Goal: Use online tool/utility: Use online tool/utility

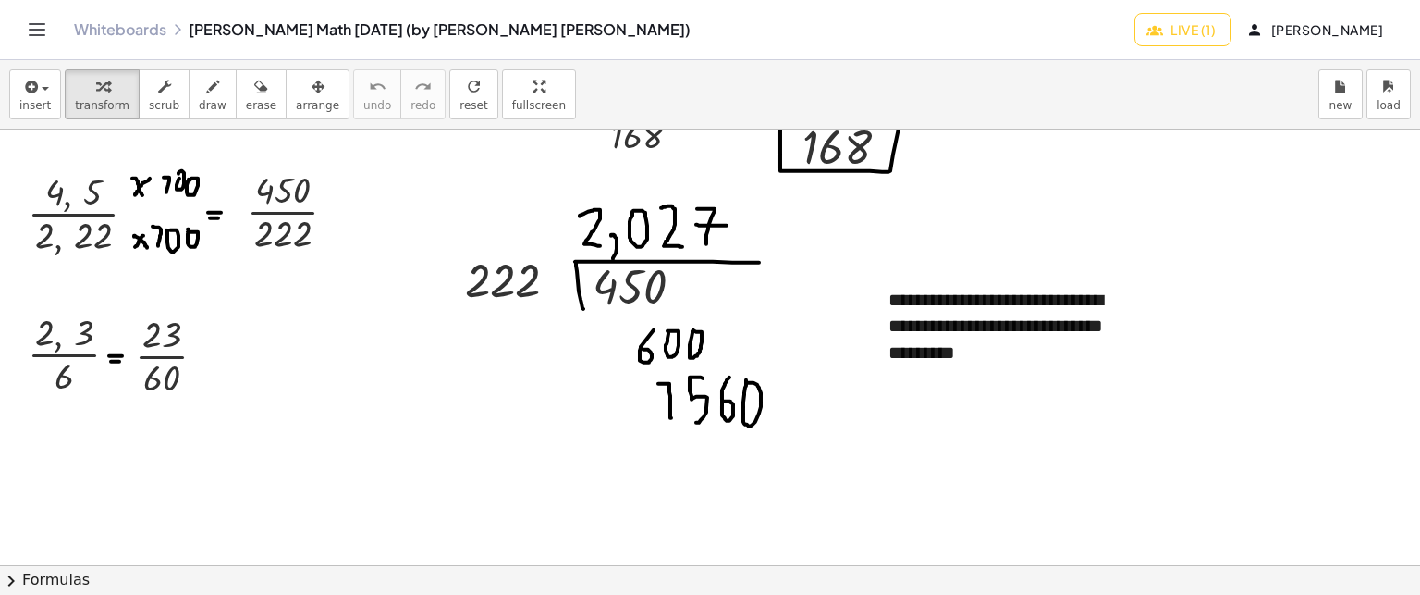
scroll to position [6958, 0]
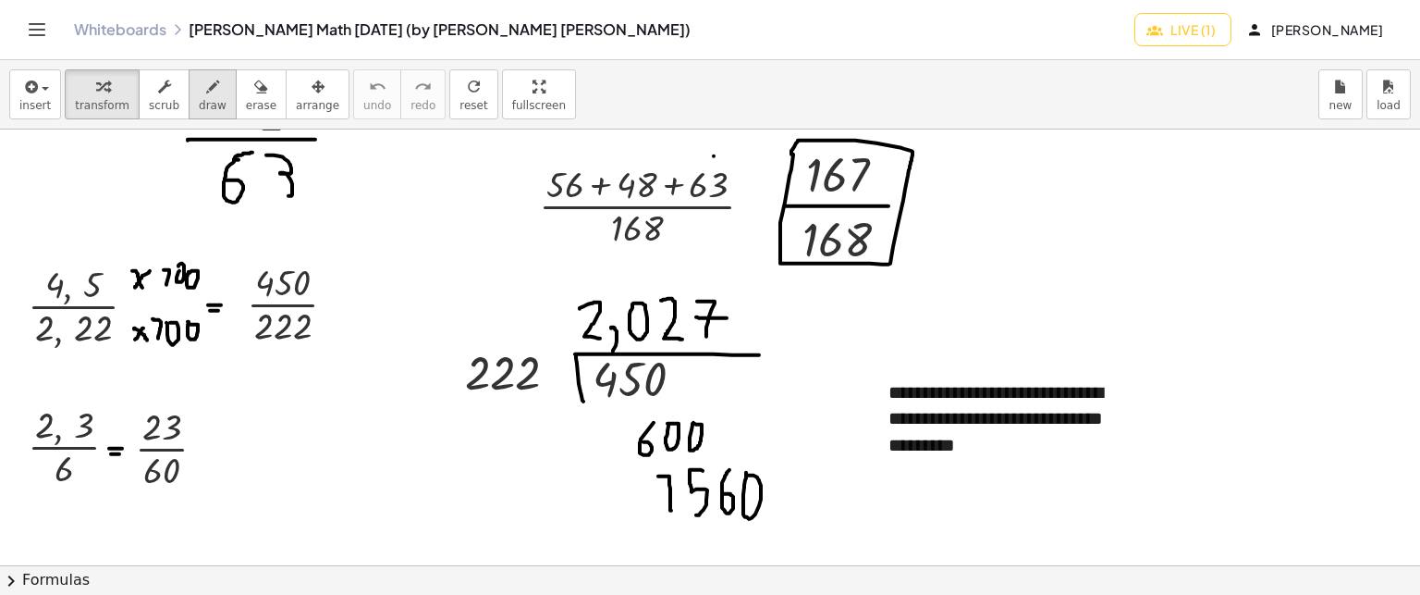
click at [210, 93] on button "draw" at bounding box center [213, 94] width 48 height 50
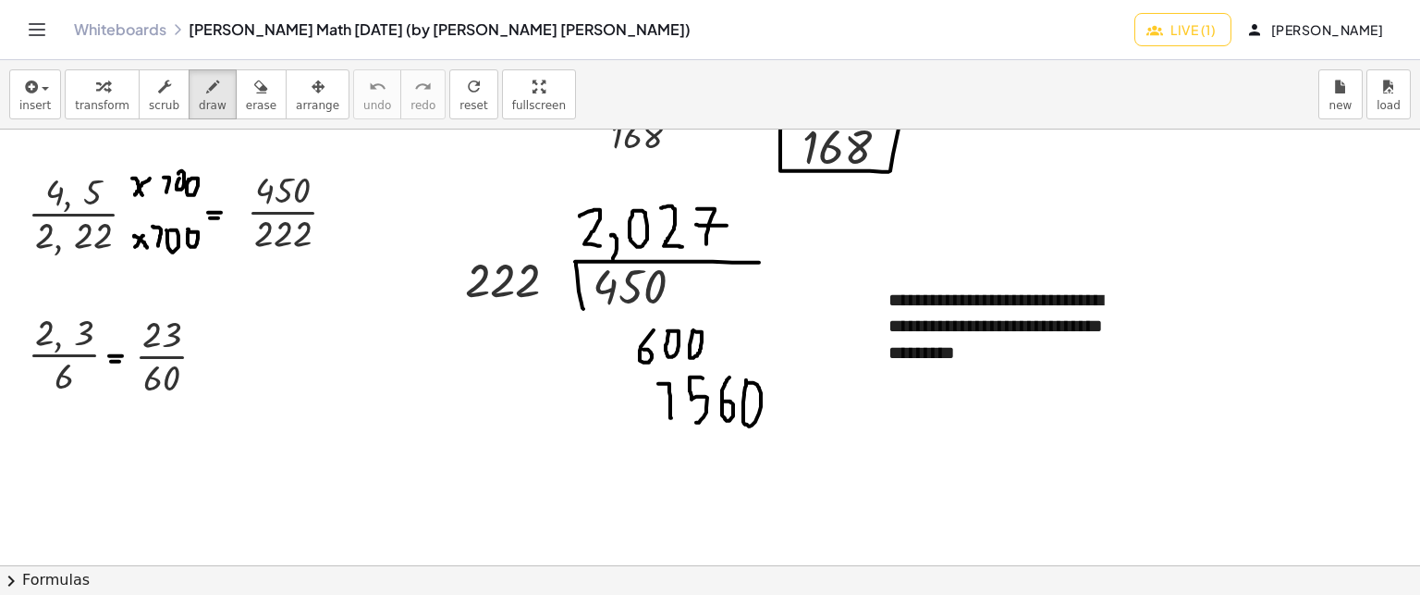
scroll to position [7235, 0]
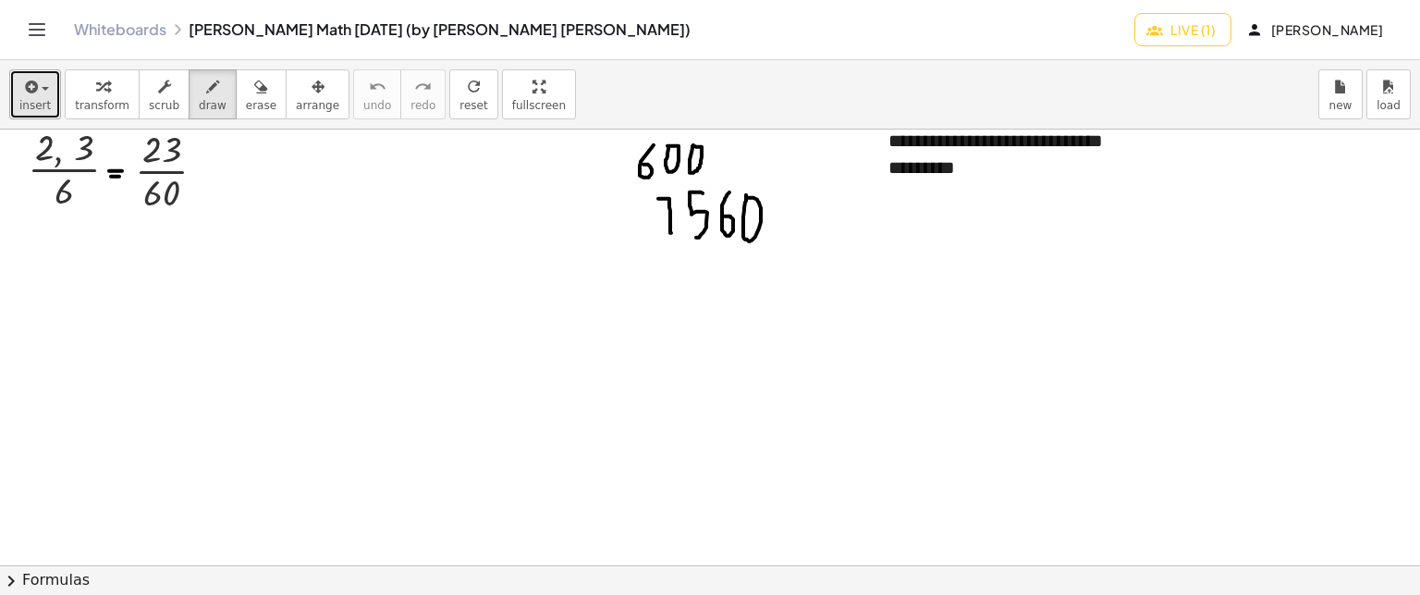
click at [21, 76] on icon "button" at bounding box center [29, 87] width 17 height 22
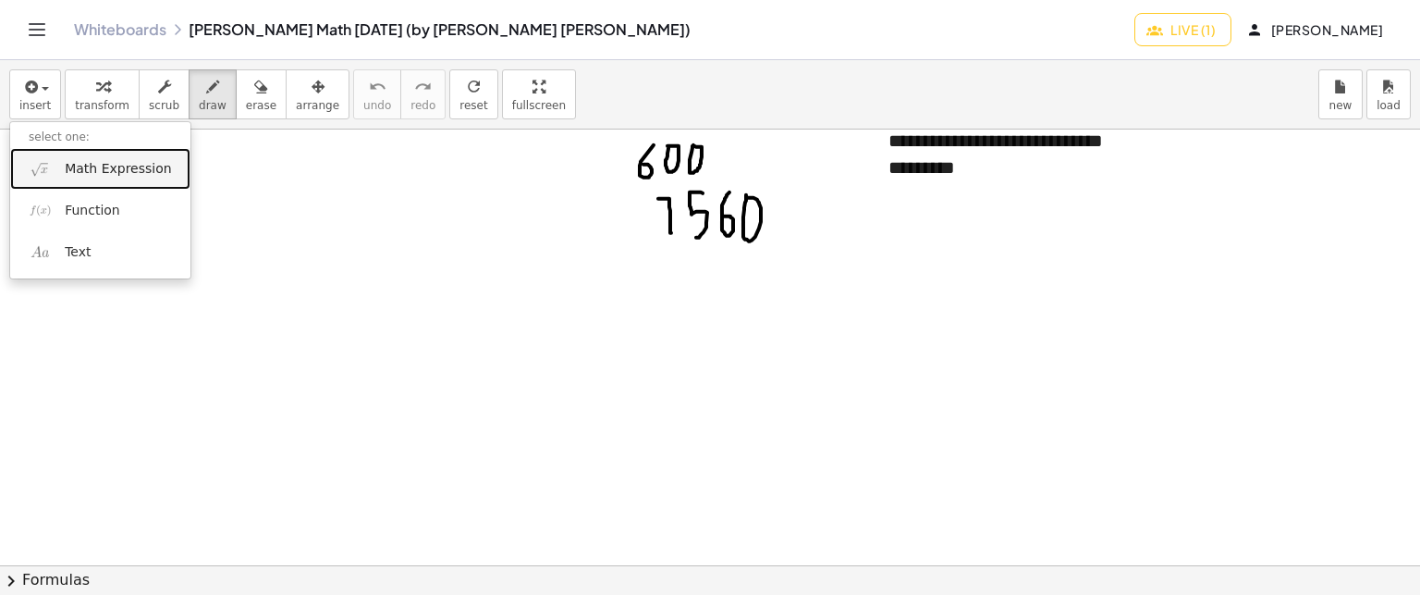
click at [133, 176] on span "Math Expression" at bounding box center [118, 169] width 106 height 18
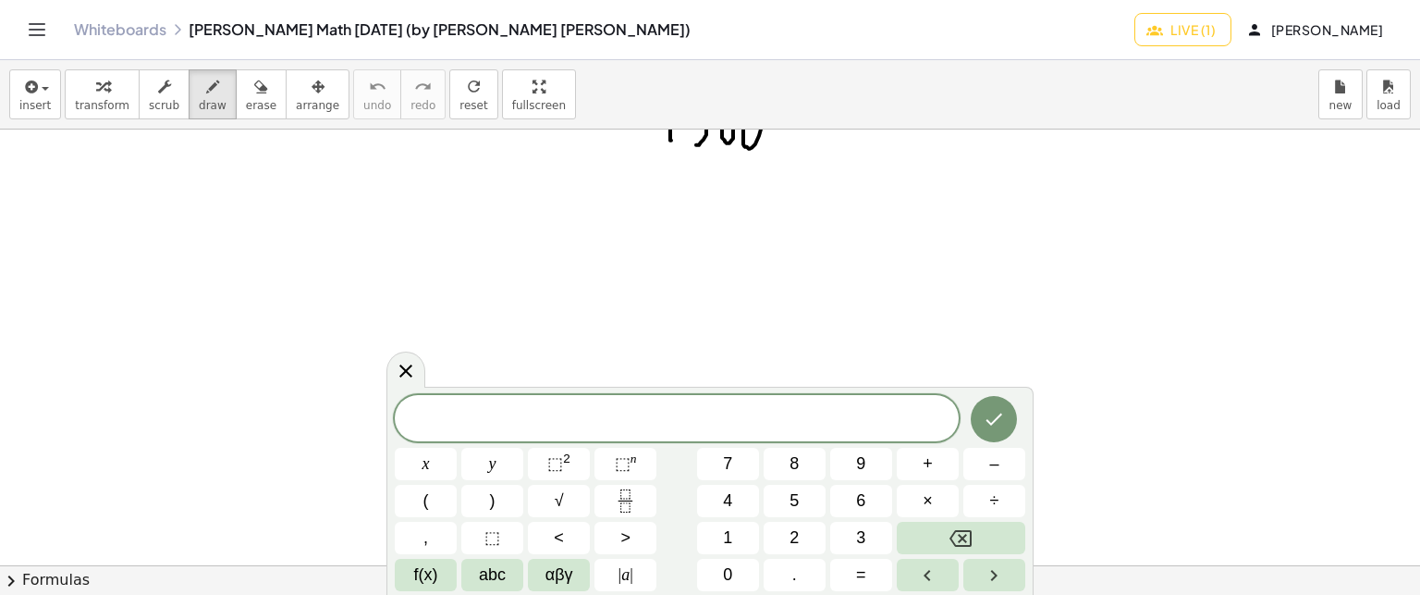
scroll to position [7328, 0]
click at [780, 464] on button "8" at bounding box center [795, 464] width 62 height 32
click at [997, 458] on span "–" at bounding box center [993, 463] width 9 height 25
click at [944, 528] on button "Backspace" at bounding box center [961, 538] width 129 height 32
click at [615, 511] on icon "Fraction" at bounding box center [625, 500] width 23 height 23
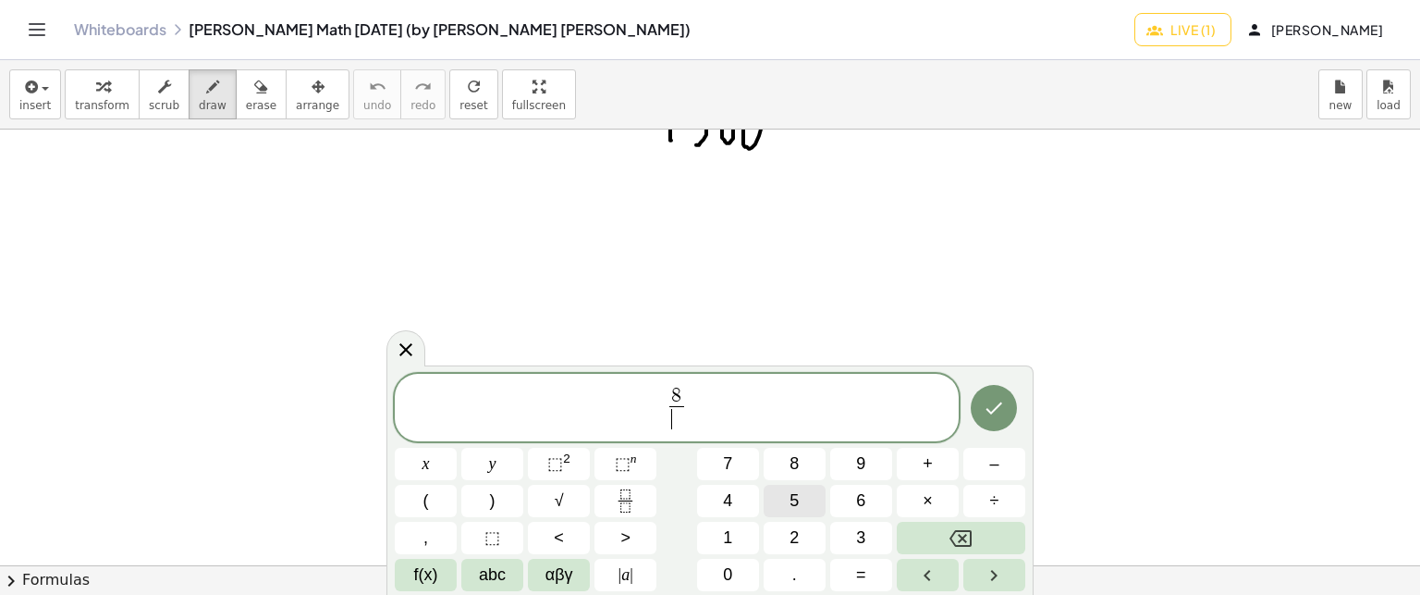
click at [794, 495] on span "5" at bounding box center [794, 500] width 9 height 25
click at [670, 402] on span "8" at bounding box center [677, 397] width 14 height 20
click at [664, 416] on span "​ 8 5 ​" at bounding box center [677, 409] width 564 height 49
click at [861, 504] on span "6" at bounding box center [860, 500] width 9 height 25
click at [1005, 398] on icon "Done" at bounding box center [994, 408] width 22 height 22
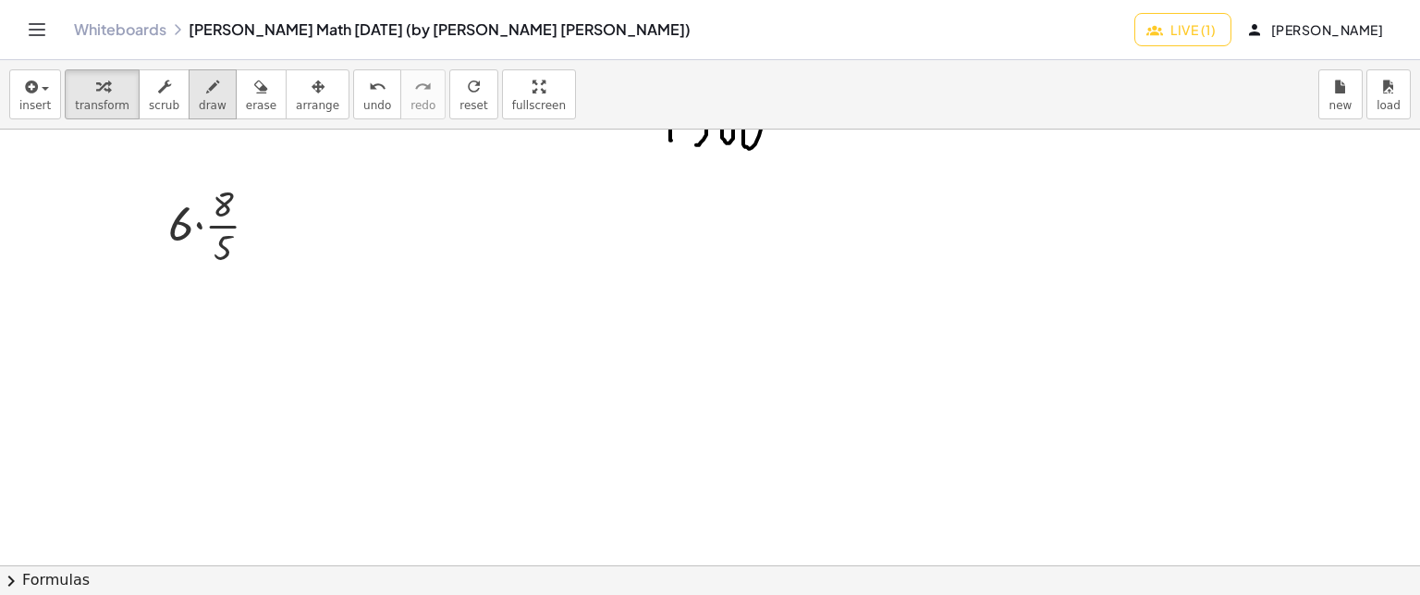
click at [189, 92] on button "draw" at bounding box center [213, 94] width 48 height 50
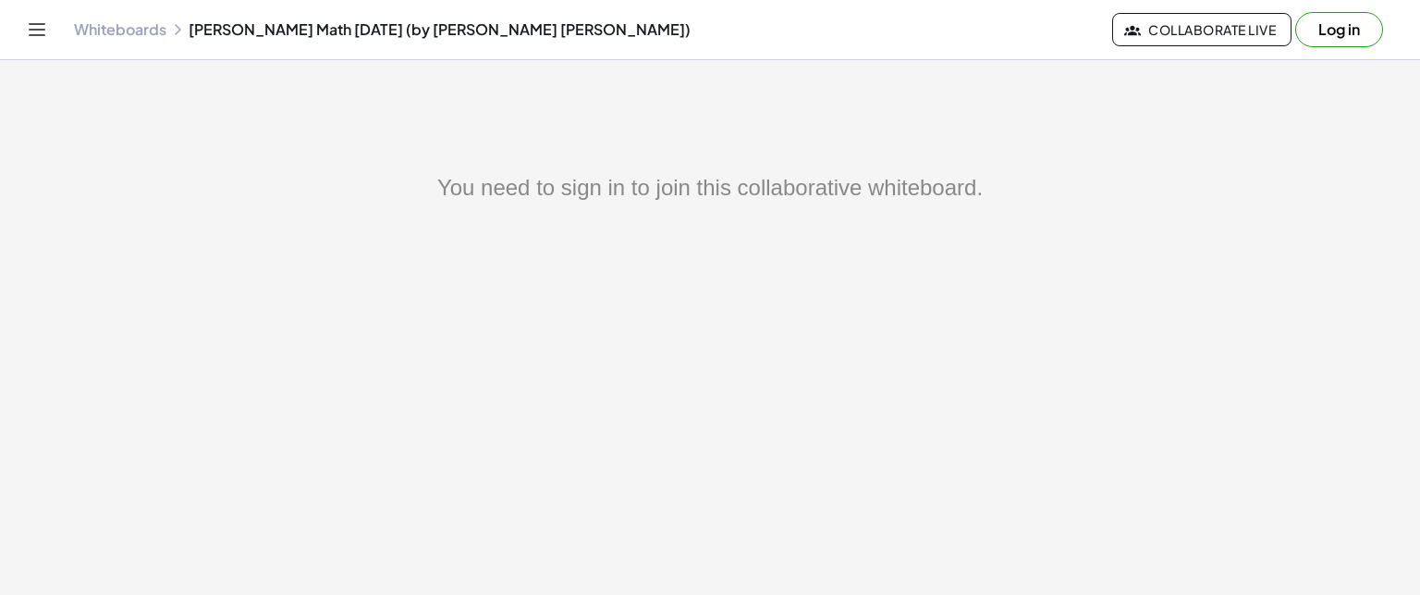
drag, startPoint x: 124, startPoint y: 179, endPoint x: 286, endPoint y: 292, distance: 197.3
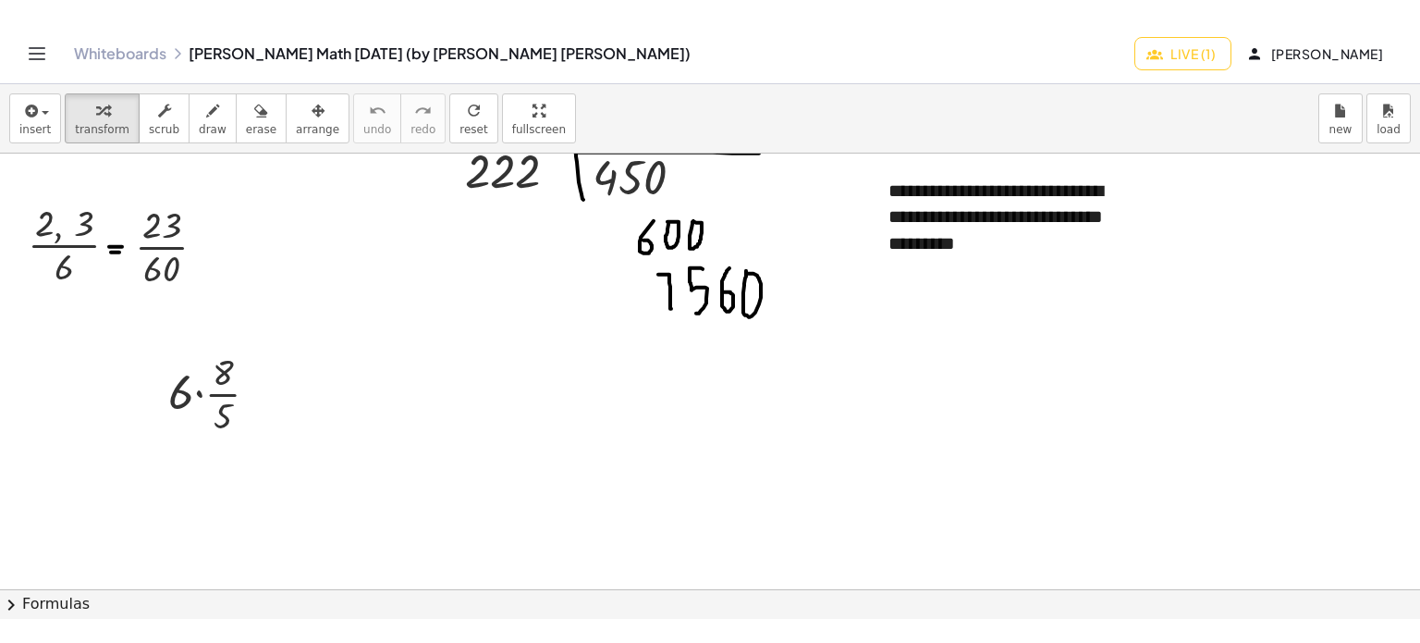
scroll to position [7276, 0]
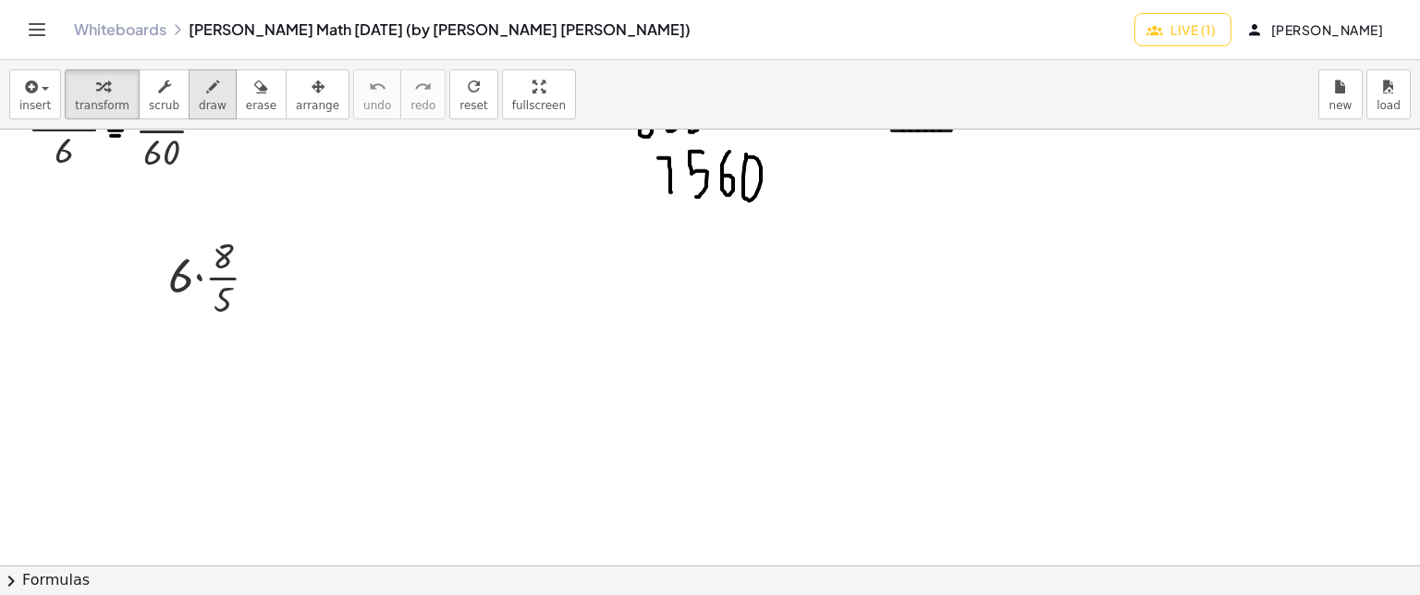
click at [206, 79] on icon "button" at bounding box center [212, 87] width 13 height 22
drag, startPoint x: 228, startPoint y: 178, endPoint x: 135, endPoint y: 254, distance: 120.9
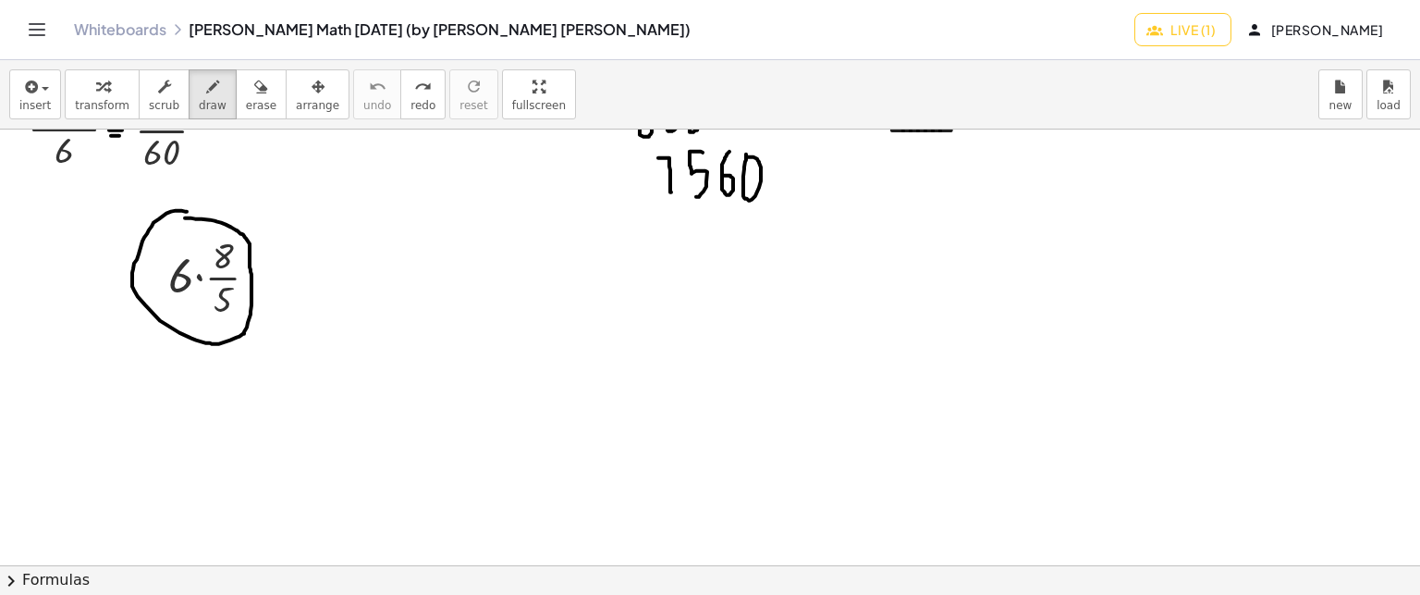
drag, startPoint x: 187, startPoint y: 210, endPoint x: 177, endPoint y: 210, distance: 10.2
drag, startPoint x: 396, startPoint y: 261, endPoint x: 266, endPoint y: 264, distance: 129.5
click at [353, 110] on button "undo undo" at bounding box center [377, 94] width 48 height 50
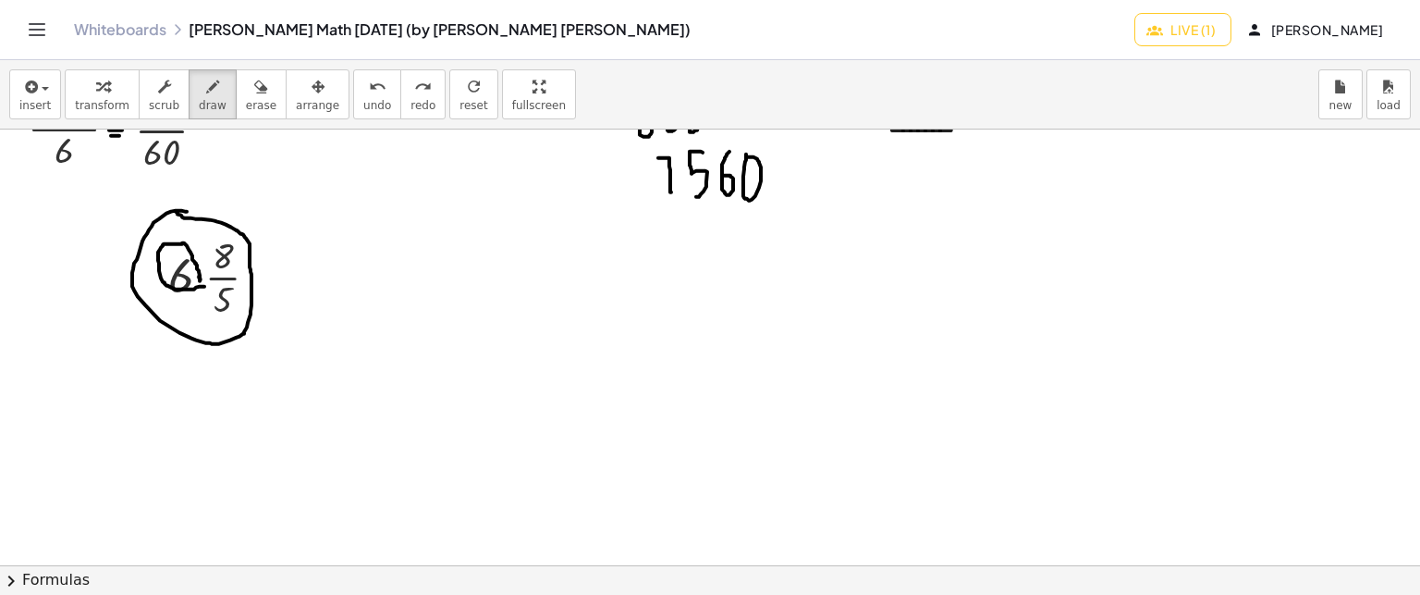
drag, startPoint x: 192, startPoint y: 288, endPoint x: 200, endPoint y: 279, distance: 11.1
click at [363, 106] on span "undo" at bounding box center [377, 105] width 28 height 13
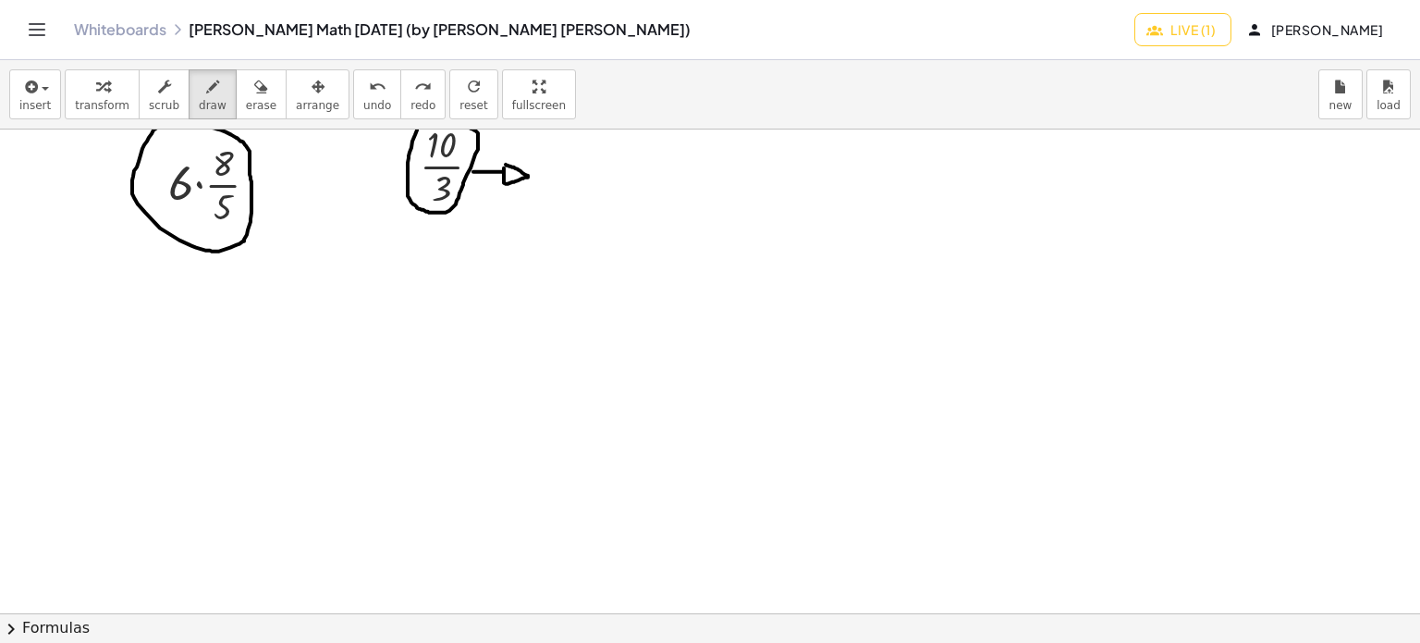
scroll to position [7183, 0]
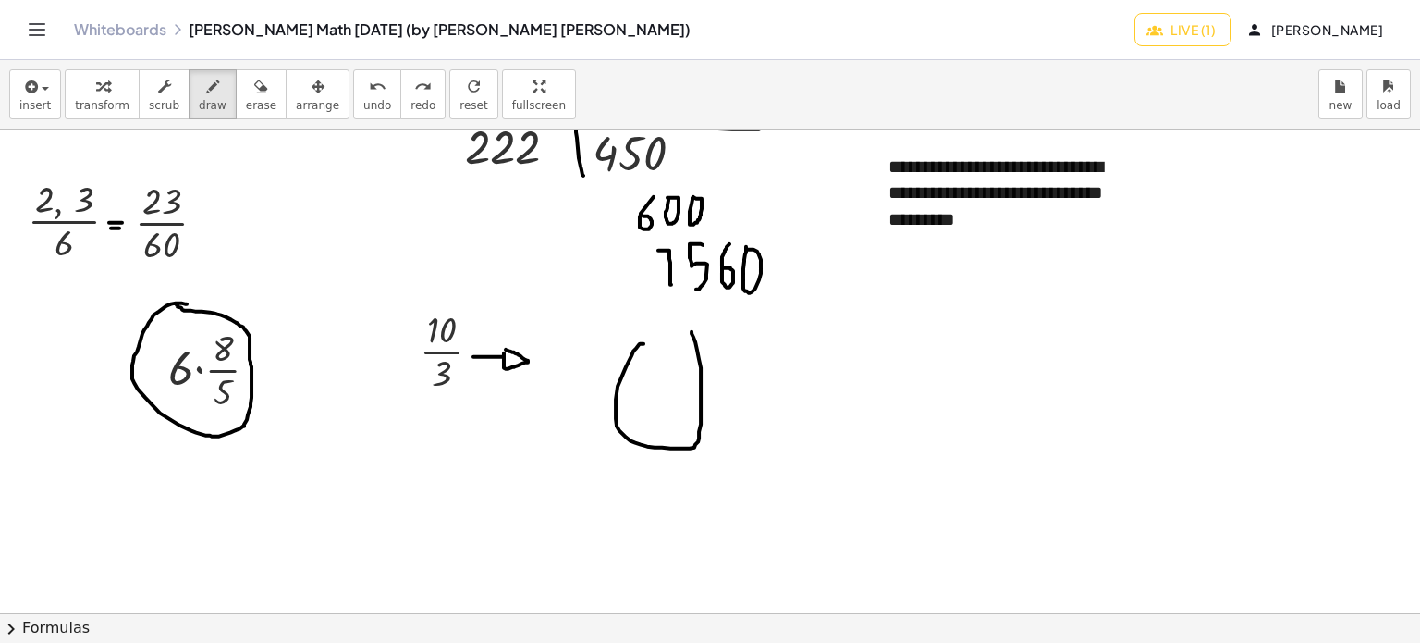
drag, startPoint x: 644, startPoint y: 342, endPoint x: 688, endPoint y: 329, distance: 46.2
click at [365, 81] on button "undo undo" at bounding box center [377, 94] width 48 height 50
drag, startPoint x: 189, startPoint y: 398, endPoint x: 195, endPoint y: 380, distance: 18.7
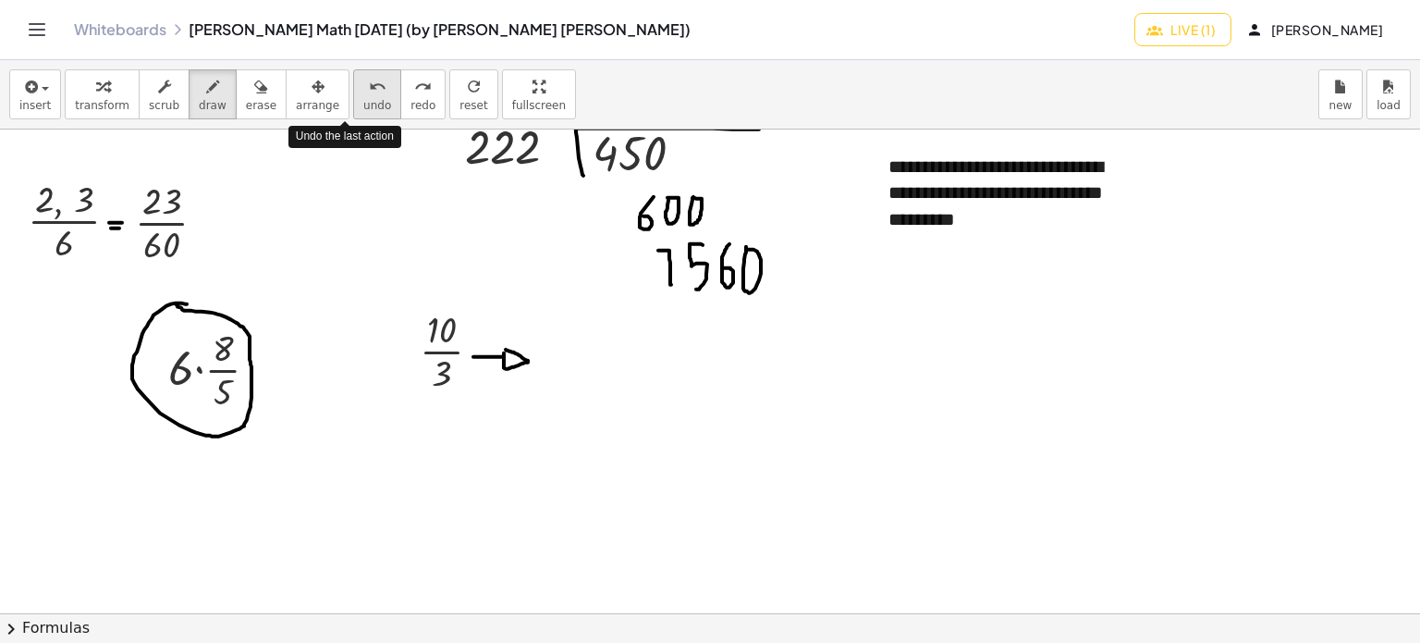
drag, startPoint x: 354, startPoint y: 97, endPoint x: 355, endPoint y: 86, distance: 11.1
click at [355, 90] on button "undo undo" at bounding box center [377, 94] width 48 height 50
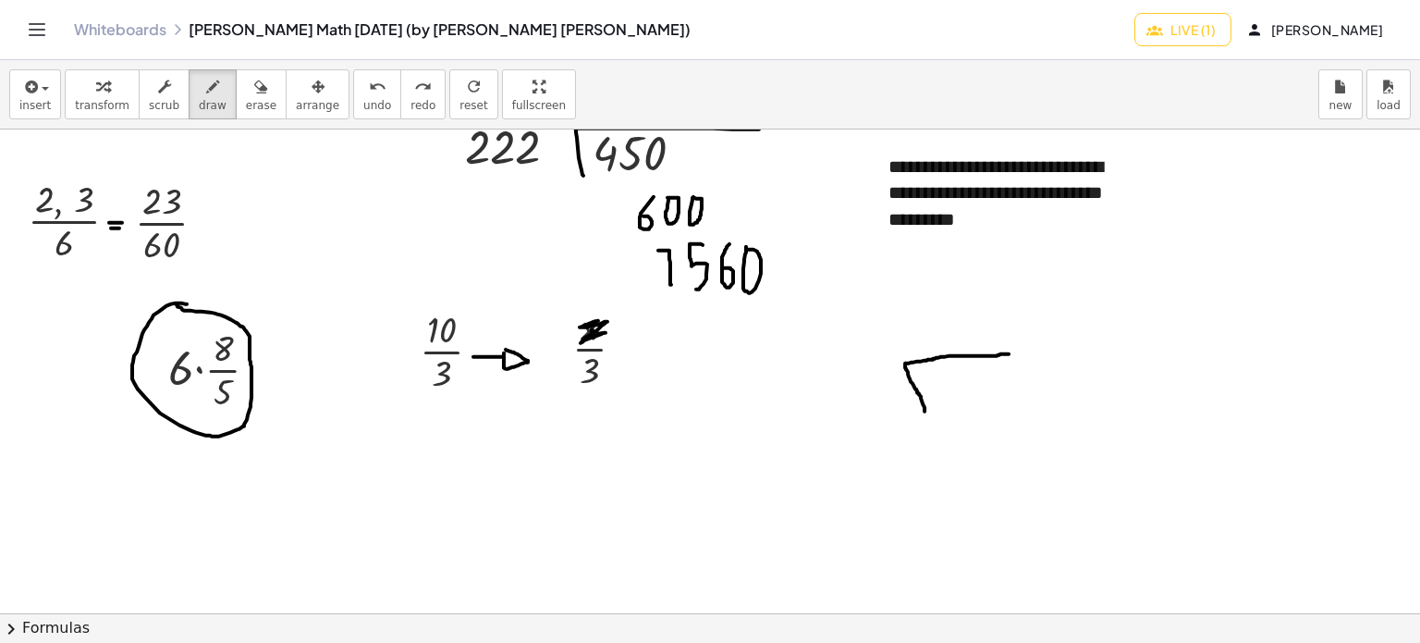
drag, startPoint x: 925, startPoint y: 410, endPoint x: 989, endPoint y: 360, distance: 81.0
drag, startPoint x: 855, startPoint y: 378, endPoint x: 863, endPoint y: 438, distance: 60.6
drag, startPoint x: 958, startPoint y: 391, endPoint x: 968, endPoint y: 425, distance: 35.7
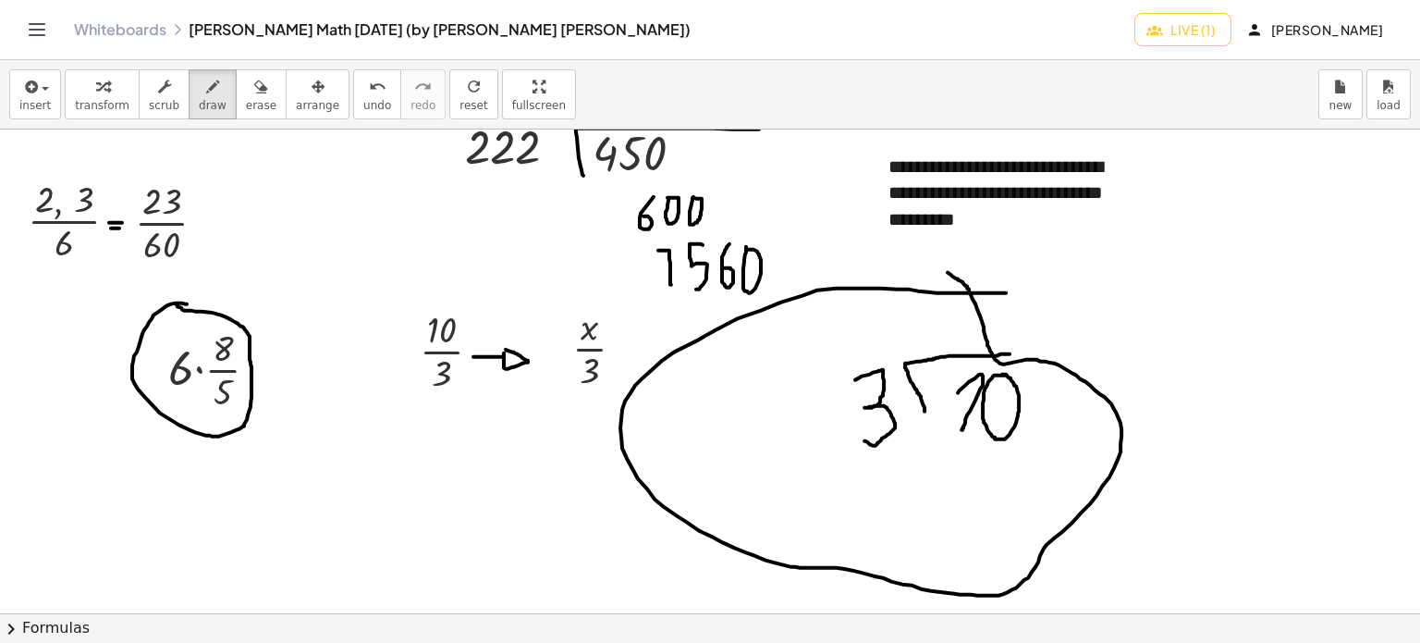
drag, startPoint x: 999, startPoint y: 291, endPoint x: 939, endPoint y: 264, distance: 65.8
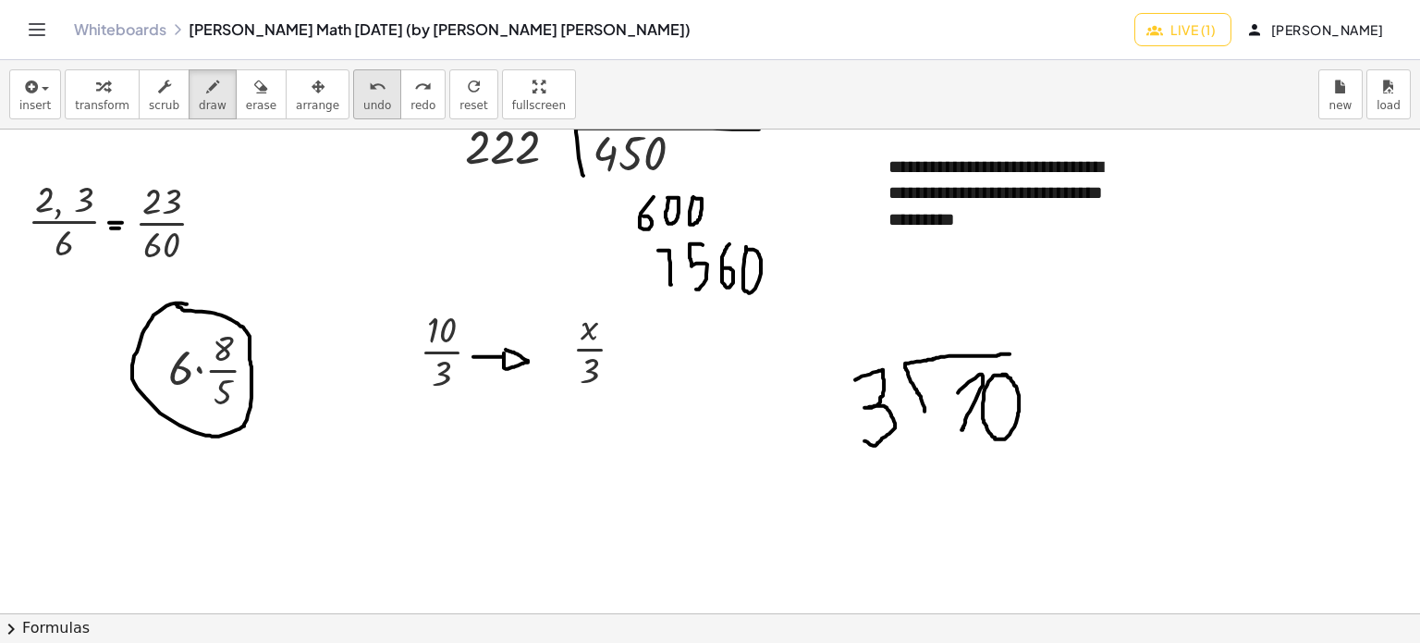
click at [353, 94] on button "undo undo" at bounding box center [377, 94] width 48 height 50
click at [363, 102] on span "undo" at bounding box center [377, 105] width 28 height 13
click at [363, 101] on span "undo" at bounding box center [377, 105] width 28 height 13
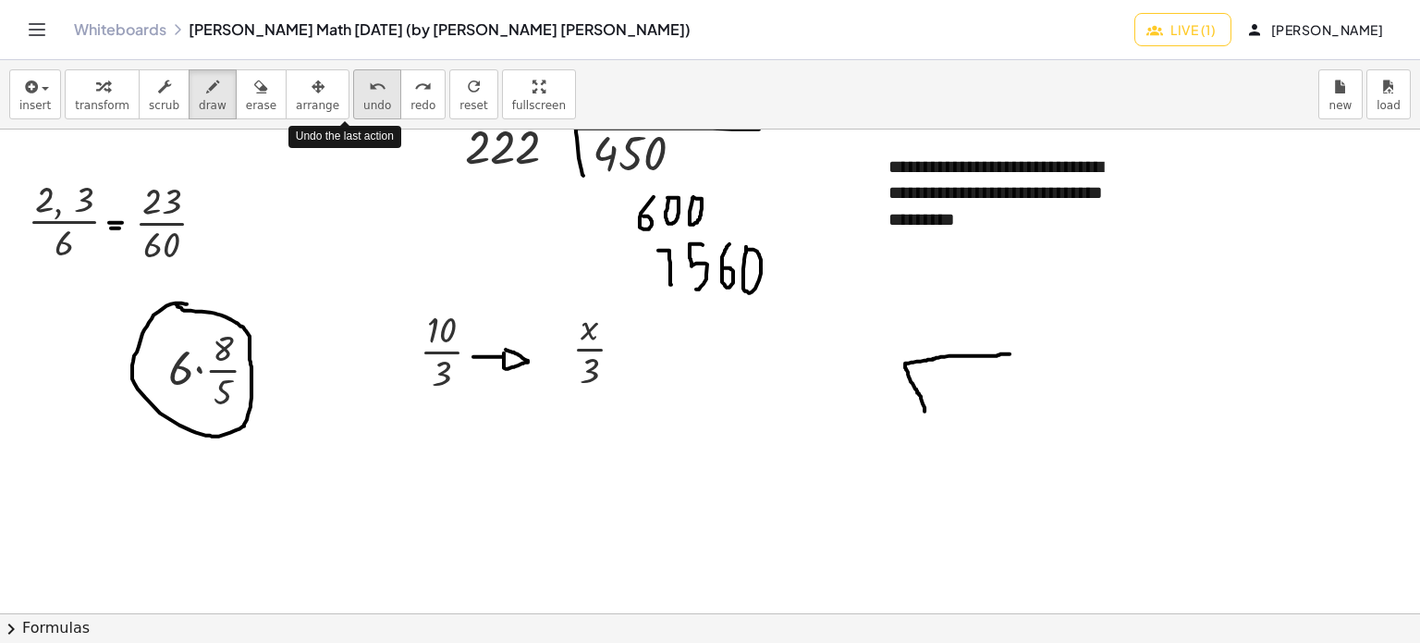
click at [363, 101] on span "undo" at bounding box center [377, 105] width 28 height 13
click at [363, 99] on span "undo" at bounding box center [377, 105] width 28 height 13
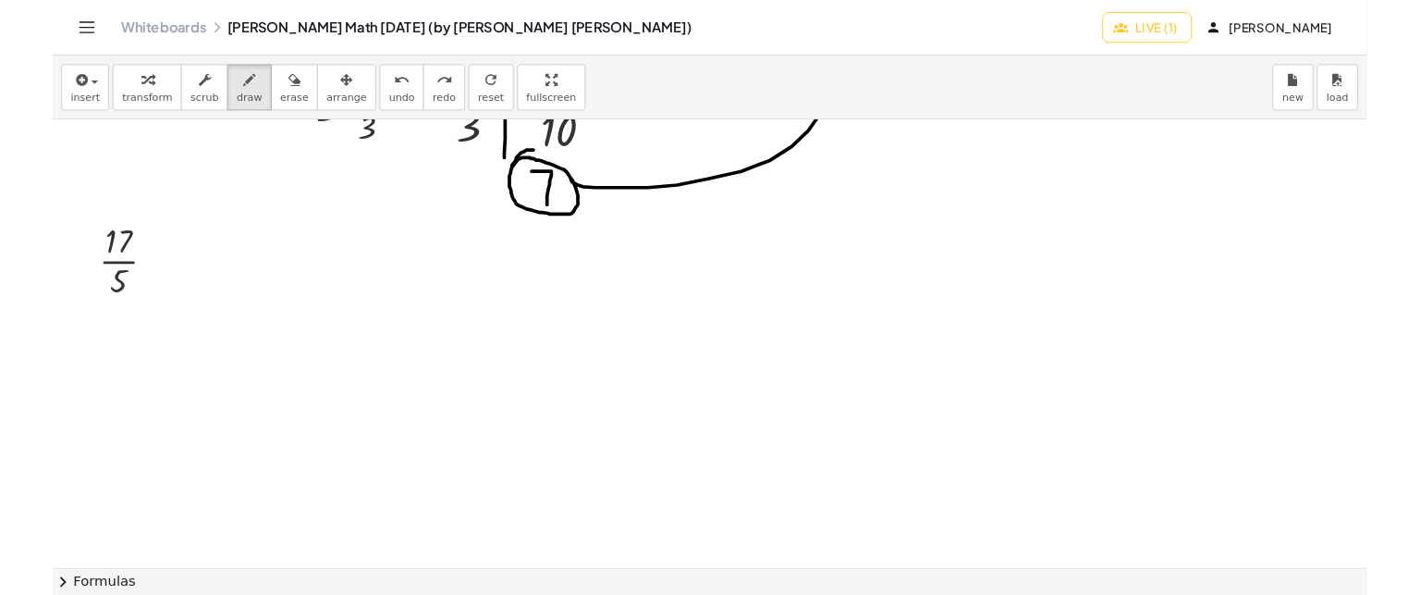
scroll to position [7646, 0]
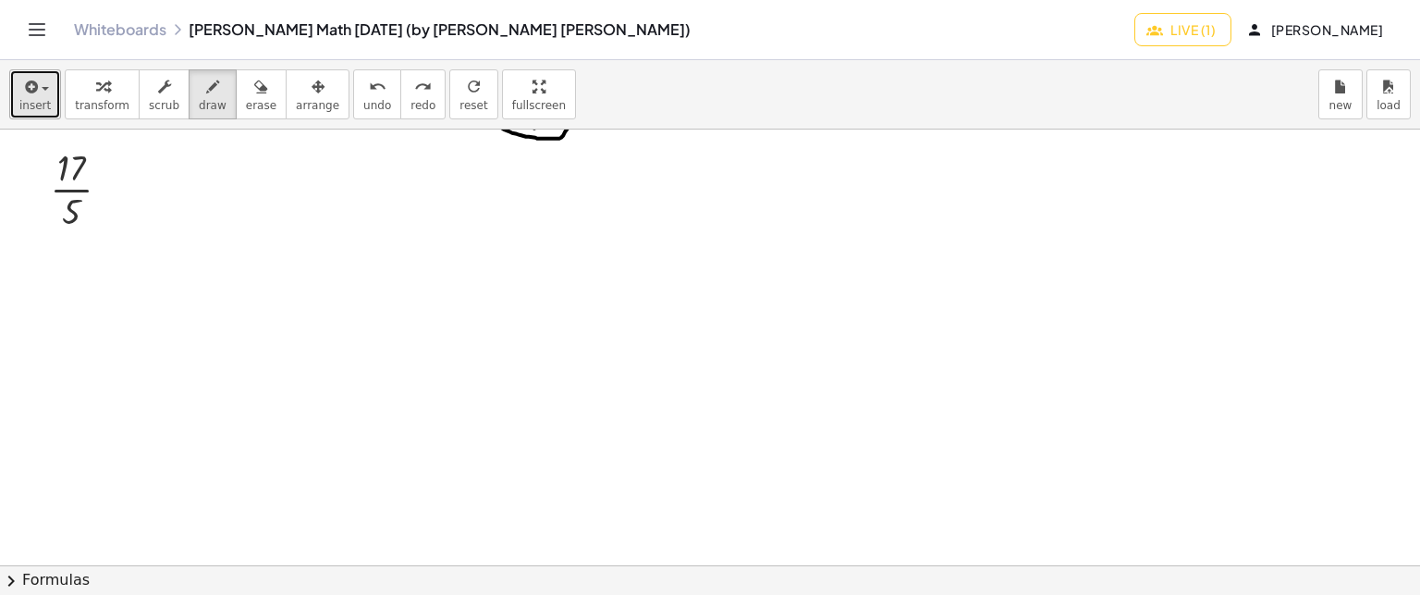
click at [18, 76] on button "insert" at bounding box center [35, 94] width 52 height 50
click at [21, 92] on icon "button" at bounding box center [29, 87] width 17 height 22
drag, startPoint x: 96, startPoint y: 164, endPoint x: 104, endPoint y: 149, distance: 17.0
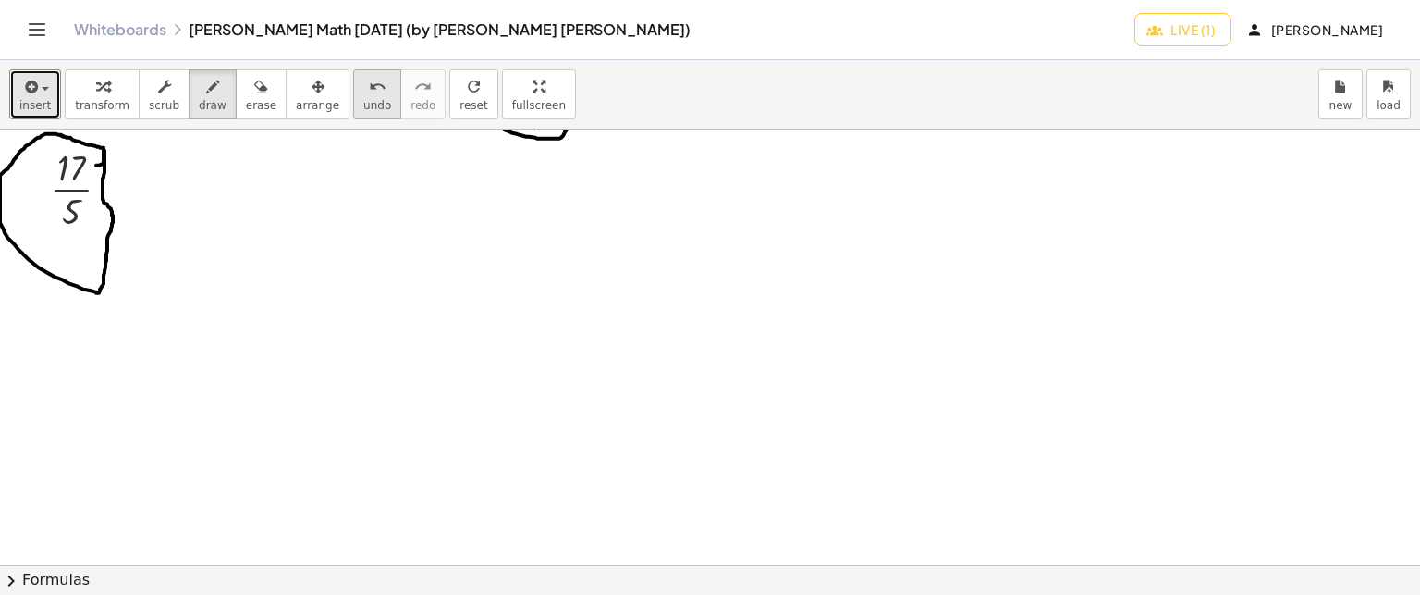
click at [363, 76] on div "undo" at bounding box center [377, 86] width 28 height 22
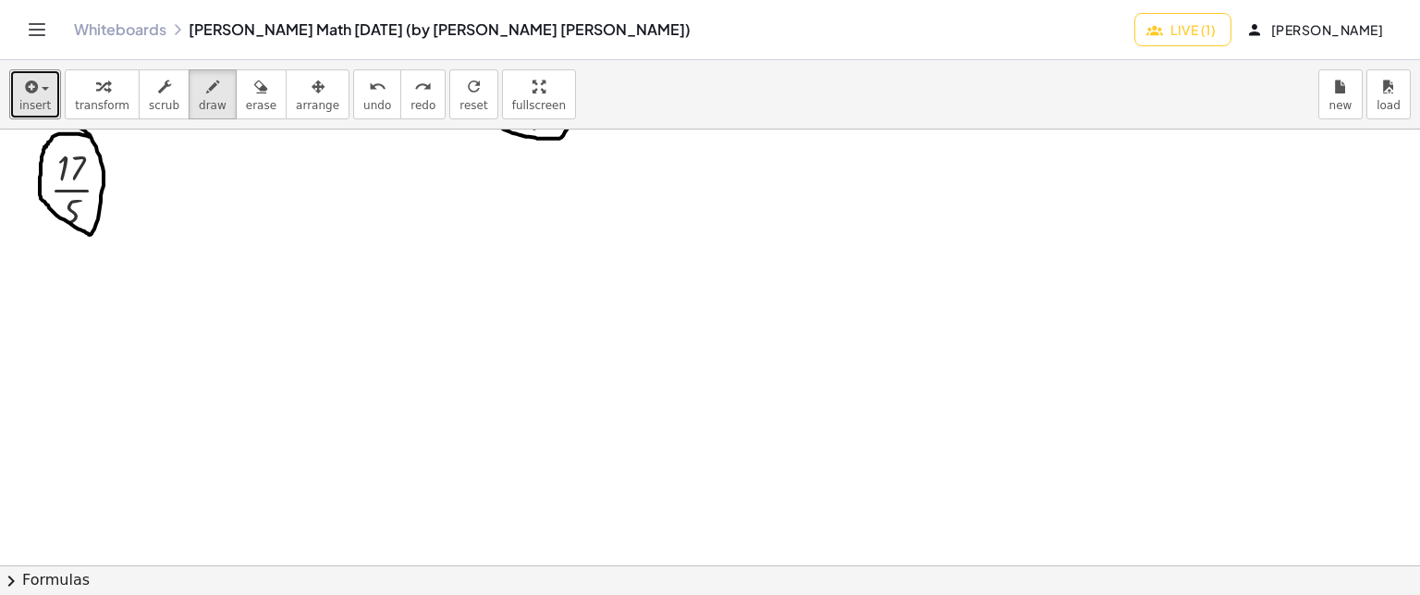
drag, startPoint x: 89, startPoint y: 135, endPoint x: 74, endPoint y: 123, distance: 19.1
click at [74, 123] on div "**********" at bounding box center [710, 327] width 1420 height 535
click at [353, 114] on button "undo undo" at bounding box center [377, 94] width 48 height 50
drag, startPoint x: 261, startPoint y: 241, endPoint x: 341, endPoint y: 197, distance: 91.9
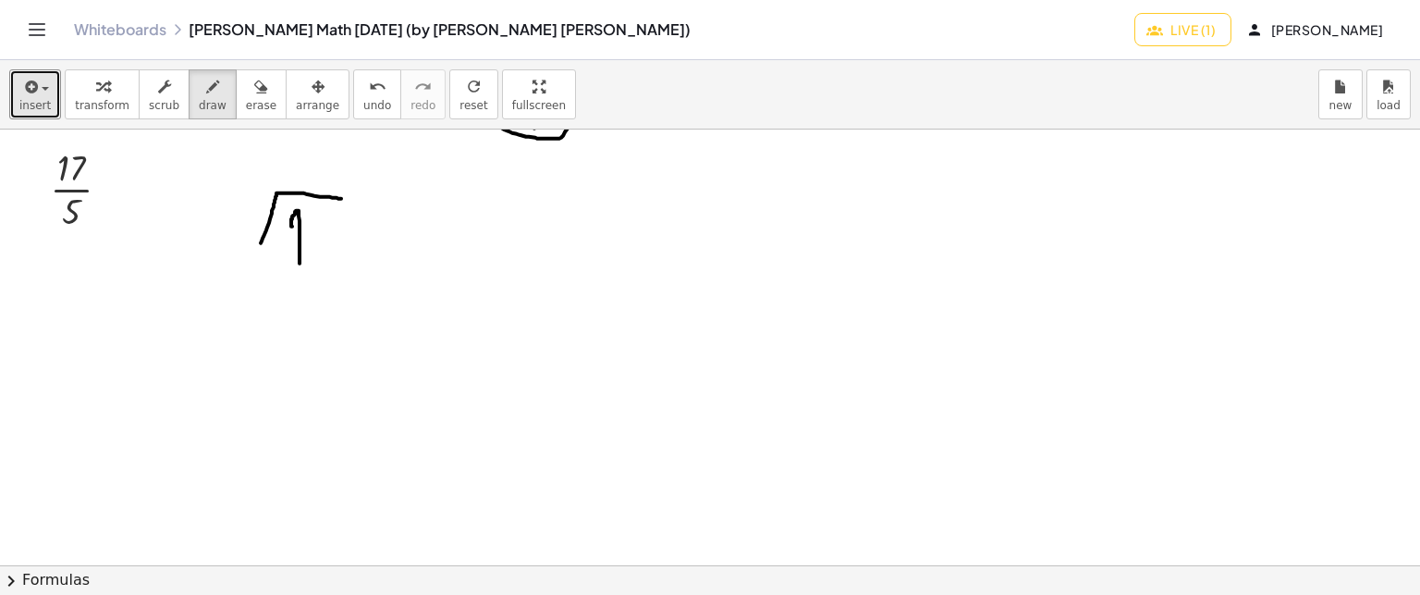
drag, startPoint x: 292, startPoint y: 225, endPoint x: 300, endPoint y: 262, distance: 37.7
drag, startPoint x: 329, startPoint y: 213, endPoint x: 350, endPoint y: 289, distance: 78.5
drag, startPoint x: 338, startPoint y: 234, endPoint x: 362, endPoint y: 232, distance: 23.2
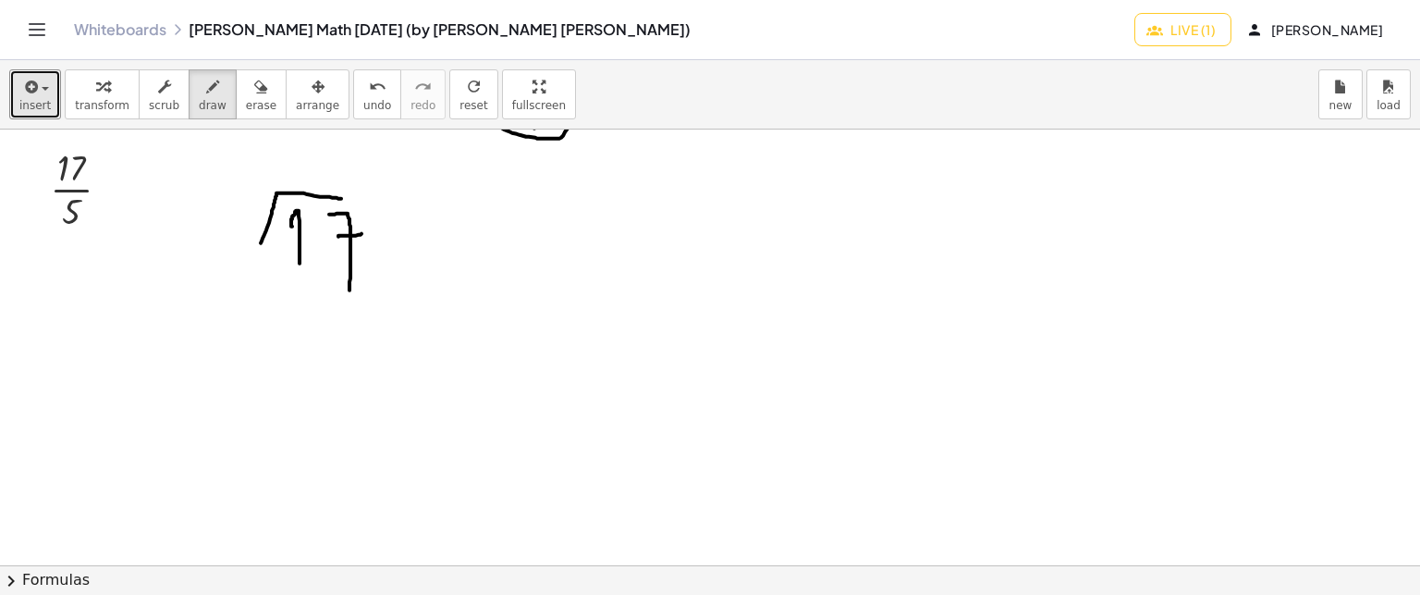
drag, startPoint x: 277, startPoint y: 195, endPoint x: 276, endPoint y: 272, distance: 76.8
click at [252, 106] on button "erase" at bounding box center [261, 94] width 51 height 50
drag, startPoint x: 207, startPoint y: 221, endPoint x: 229, endPoint y: 208, distance: 25.7
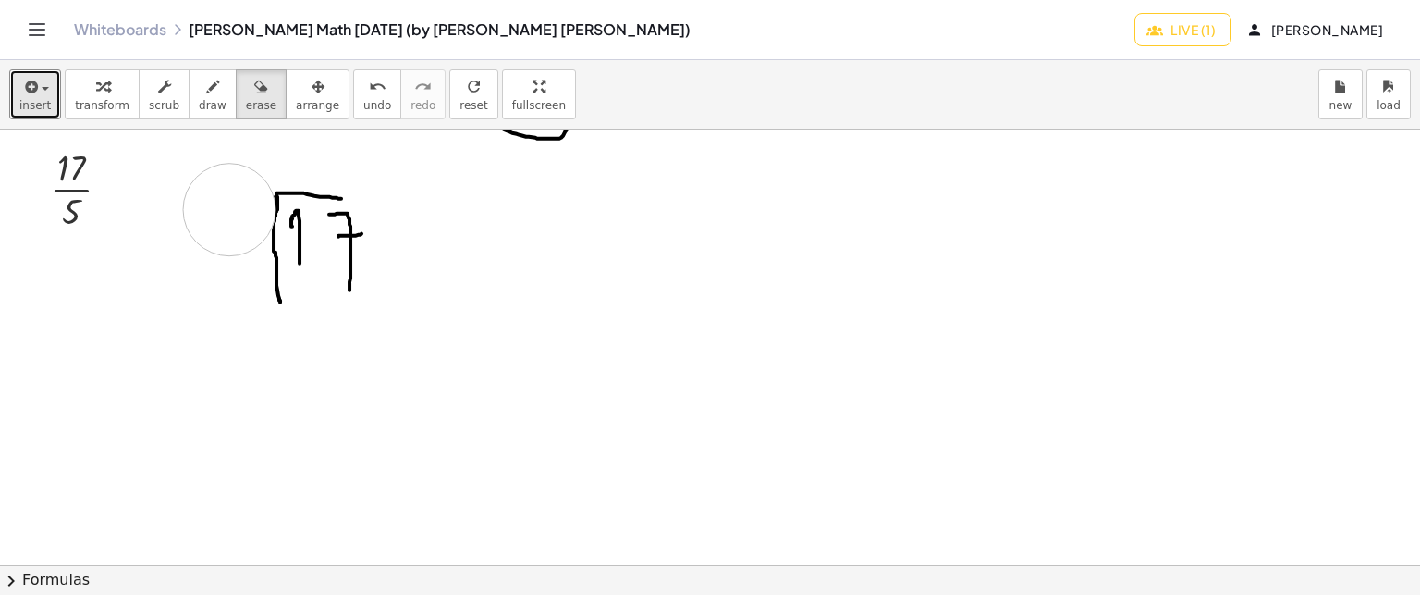
click at [203, 93] on div "button" at bounding box center [213, 86] width 28 height 22
drag, startPoint x: 274, startPoint y: 207, endPoint x: 272, endPoint y: 237, distance: 29.6
drag, startPoint x: 220, startPoint y: 210, endPoint x: 207, endPoint y: 297, distance: 87.9
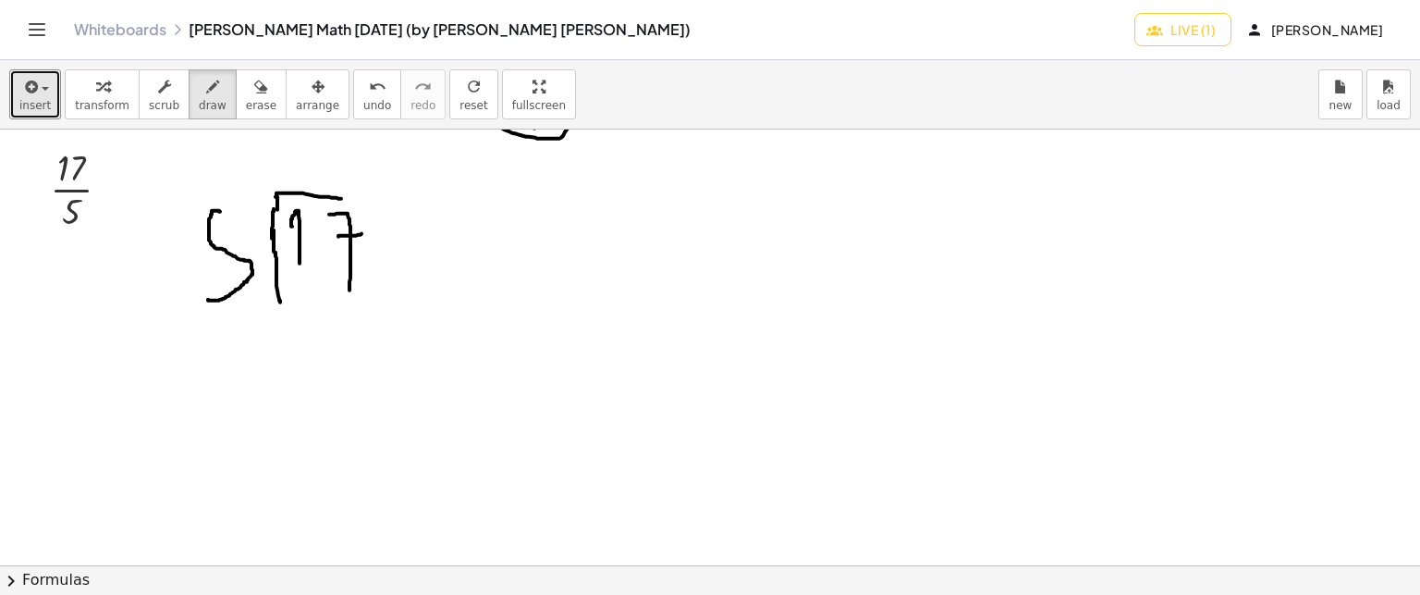
click at [353, 117] on button "undo undo" at bounding box center [377, 94] width 48 height 50
drag, startPoint x: 227, startPoint y: 206, endPoint x: 231, endPoint y: 195, distance: 11.7
click at [29, 83] on icon "button" at bounding box center [29, 87] width 17 height 22
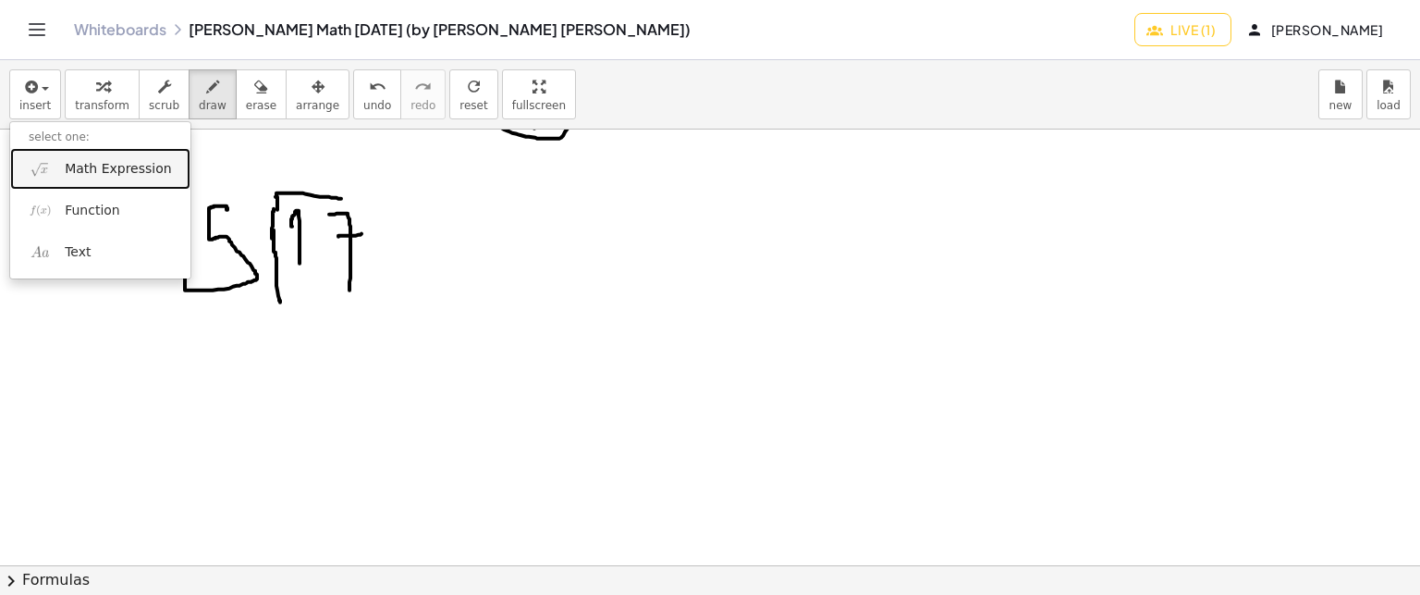
click at [12, 165] on link "Math Expression" at bounding box center [100, 169] width 180 height 42
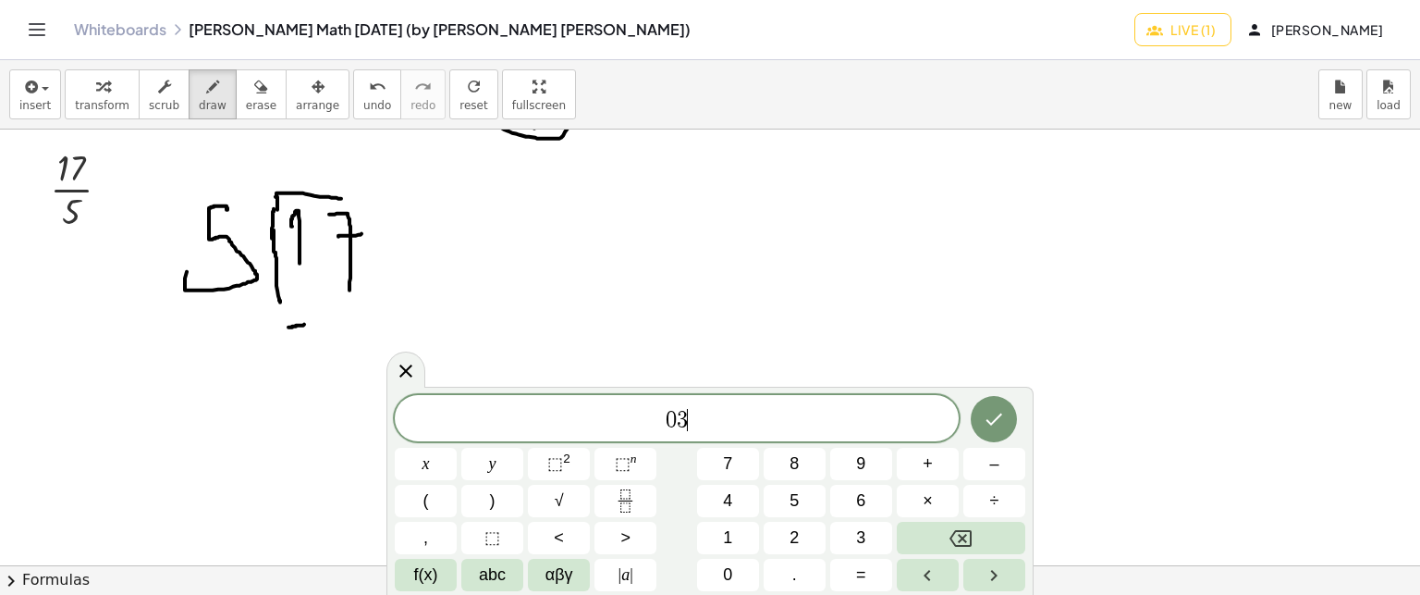
drag, startPoint x: 289, startPoint y: 326, endPoint x: 321, endPoint y: 318, distance: 33.2
drag, startPoint x: 306, startPoint y: 347, endPoint x: 333, endPoint y: 376, distance: 39.9
drag, startPoint x: 377, startPoint y: 339, endPoint x: 363, endPoint y: 383, distance: 45.9
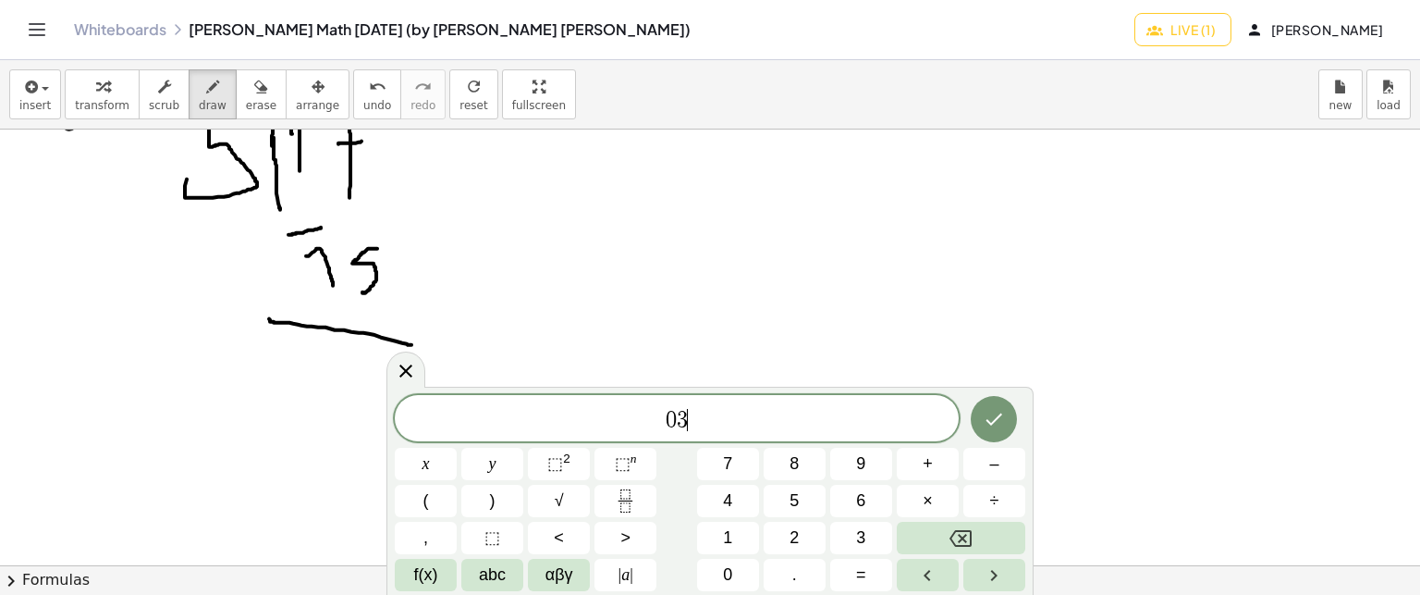
drag, startPoint x: 269, startPoint y: 317, endPoint x: 412, endPoint y: 343, distance: 144.7
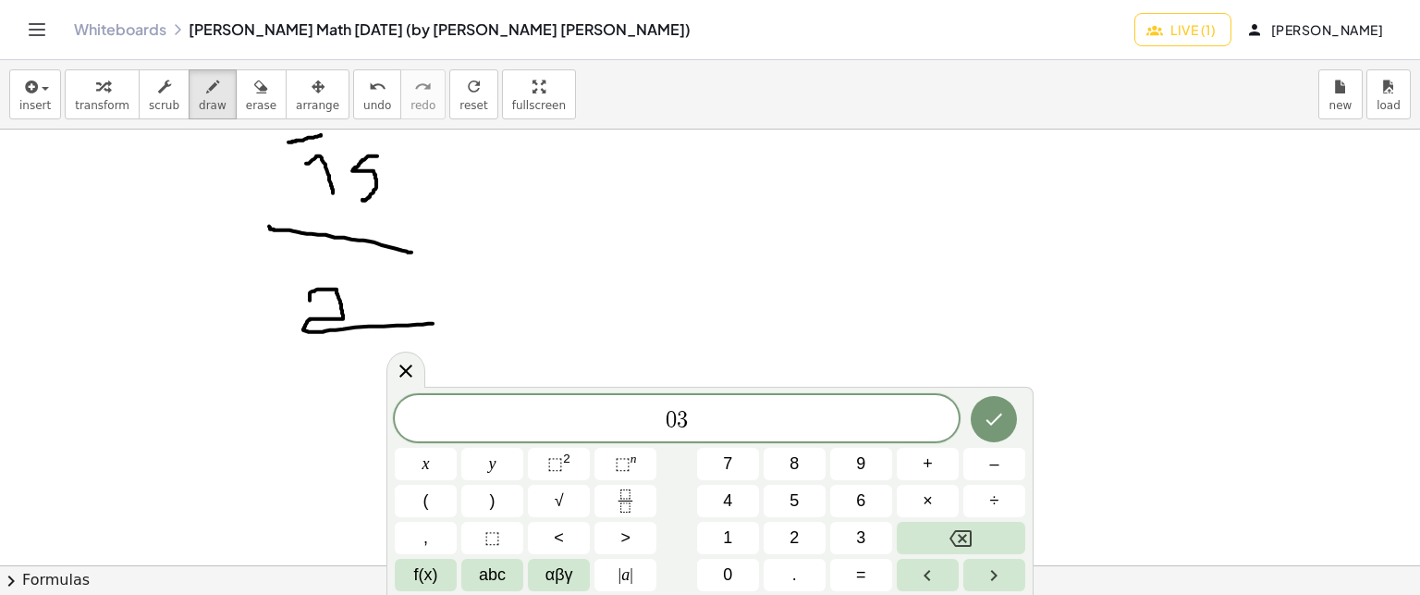
drag, startPoint x: 310, startPoint y: 291, endPoint x: 433, endPoint y: 321, distance: 126.5
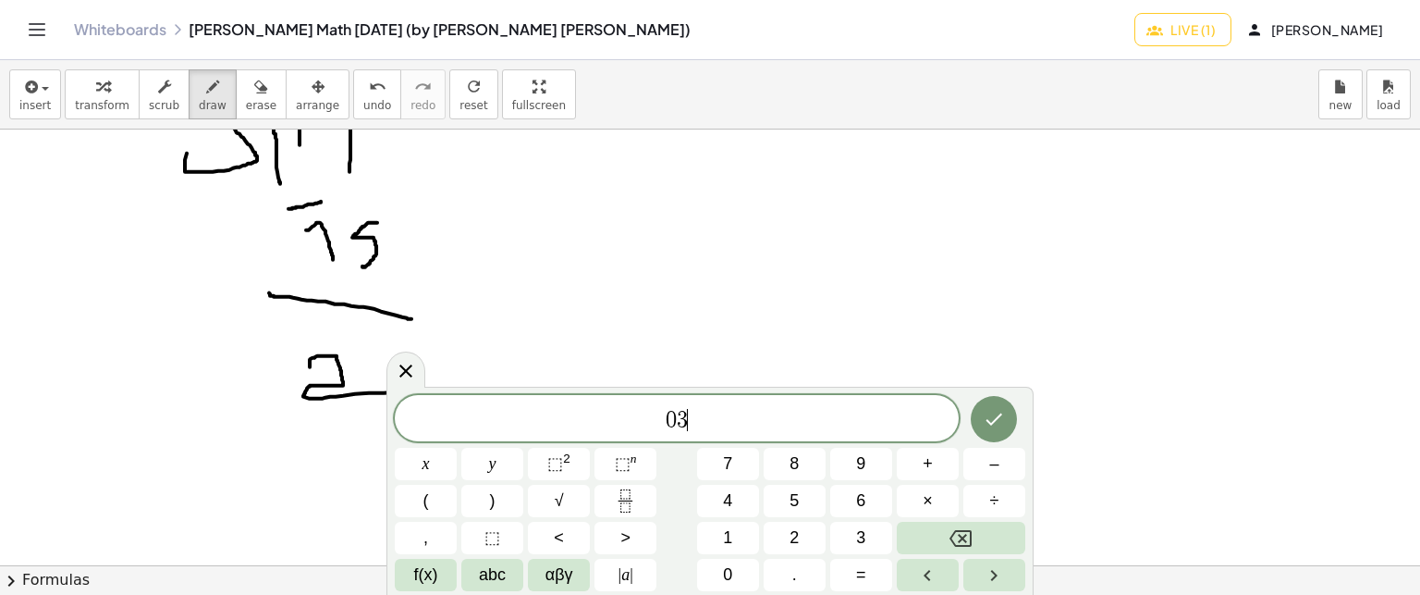
scroll to position [7672, 0]
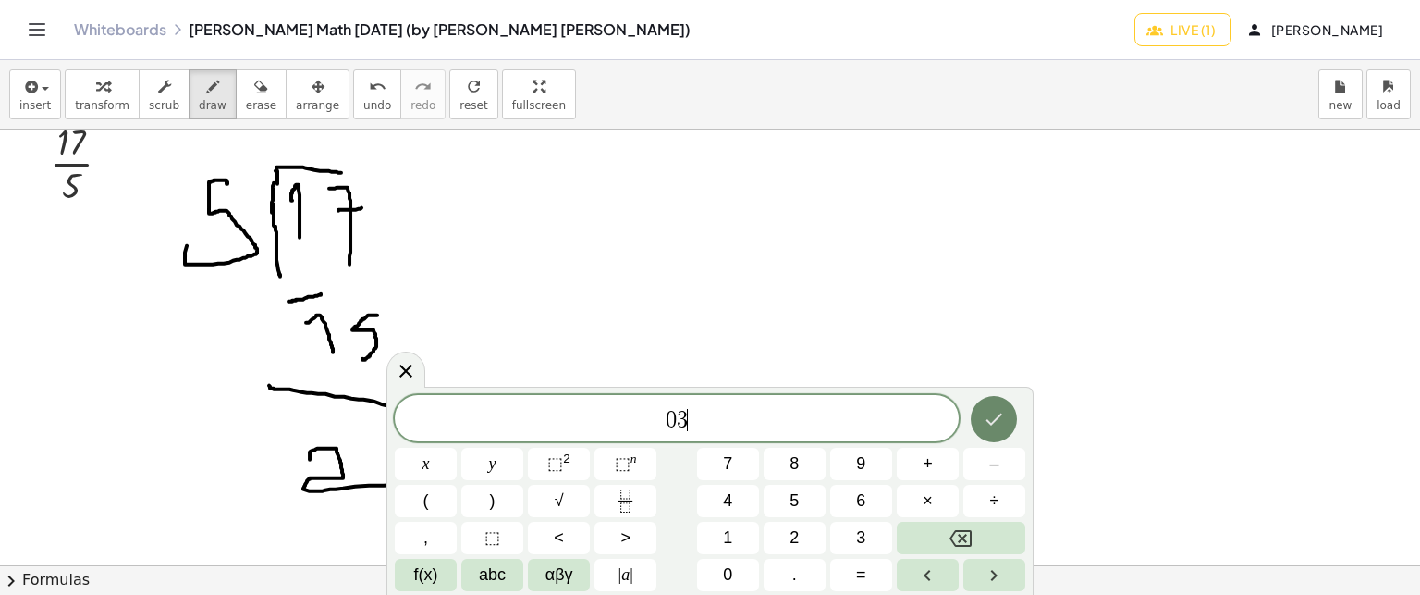
click at [994, 412] on icon "Done" at bounding box center [994, 419] width 22 height 22
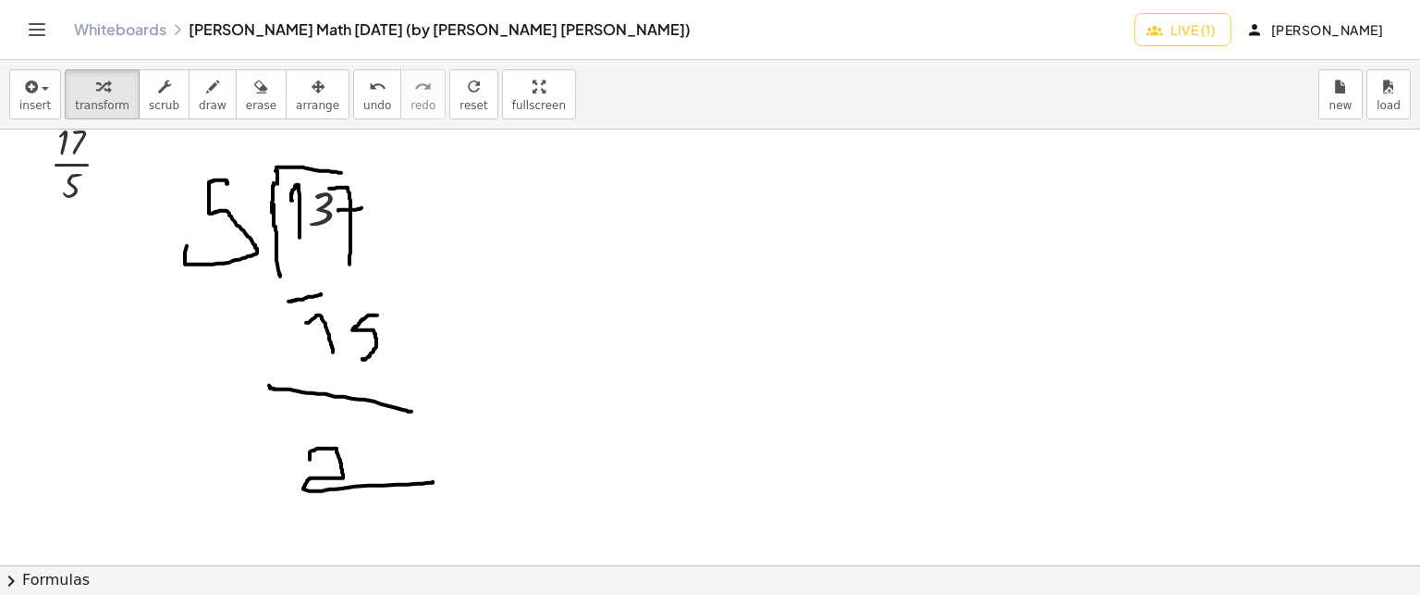
click at [305, 94] on button "arrange" at bounding box center [318, 94] width 64 height 50
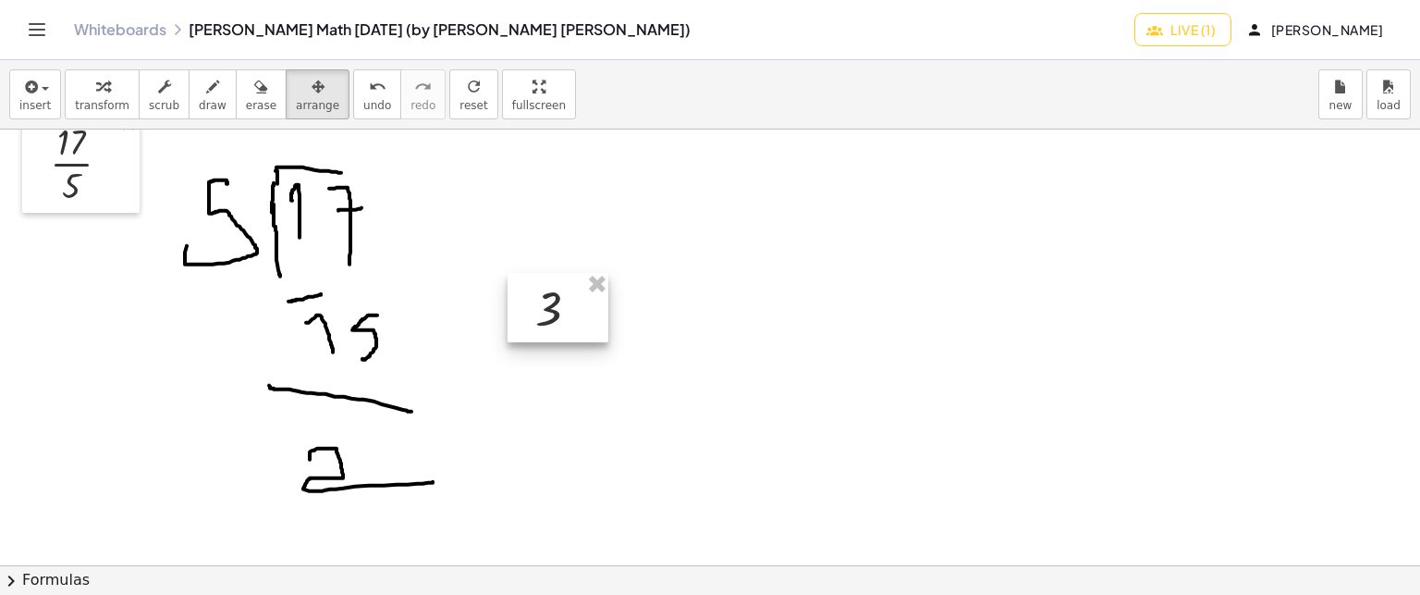
drag, startPoint x: 322, startPoint y: 195, endPoint x: 215, endPoint y: 328, distance: 171.0
click at [444, 127] on div "**********" at bounding box center [710, 327] width 1420 height 535
drag, startPoint x: 215, startPoint y: 328, endPoint x: 359, endPoint y: 197, distance: 195.1
drag, startPoint x: 482, startPoint y: 154, endPoint x: 363, endPoint y: 164, distance: 119.7
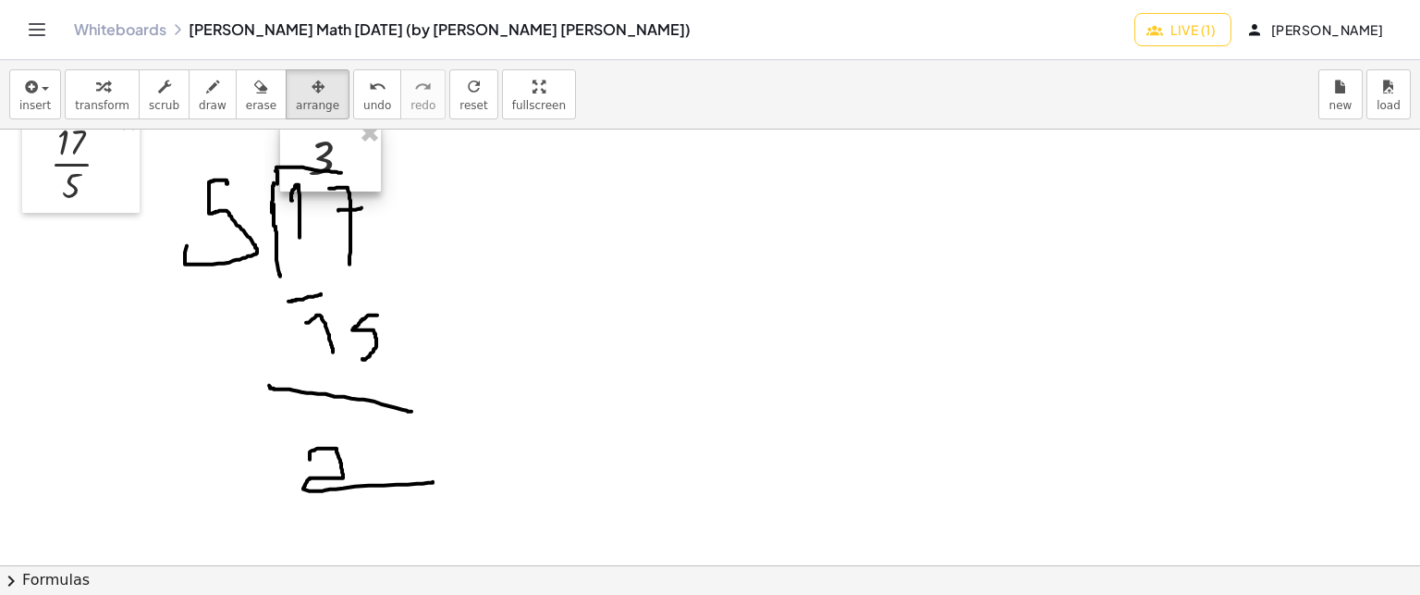
click at [363, 164] on div at bounding box center [330, 157] width 101 height 70
click at [363, 162] on div at bounding box center [330, 157] width 101 height 70
click at [363, 152] on div at bounding box center [331, 151] width 101 height 70
click at [206, 92] on icon "button" at bounding box center [212, 87] width 13 height 22
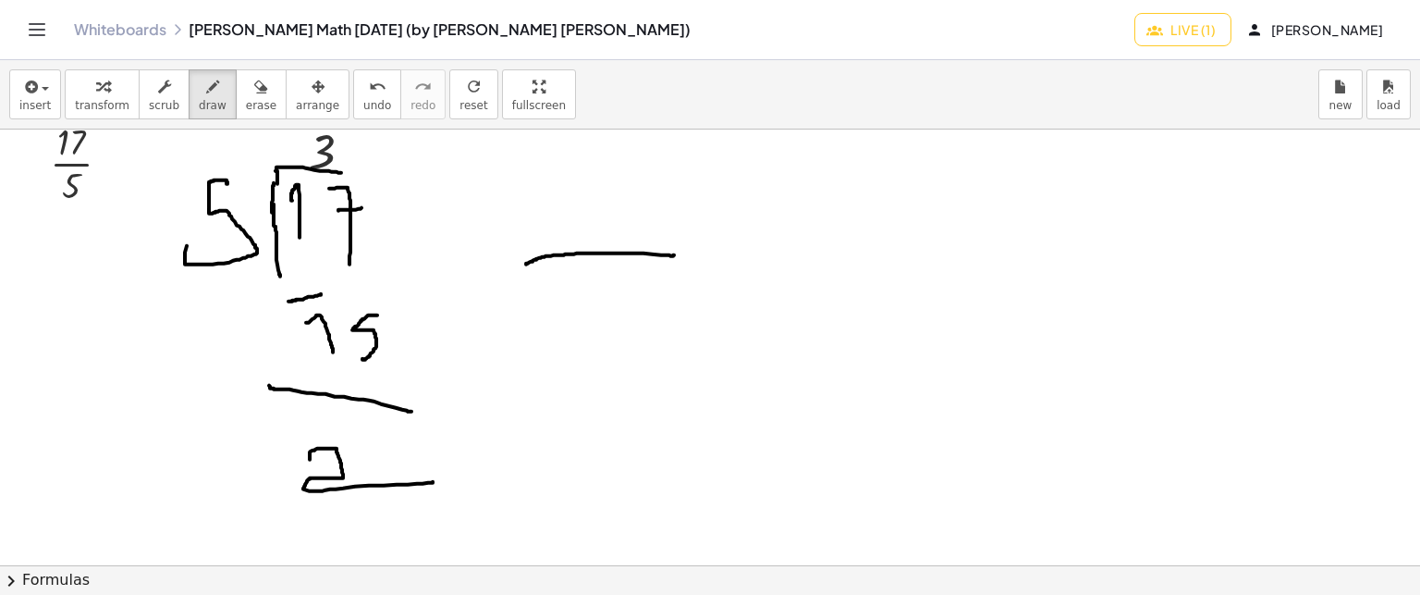
drag, startPoint x: 526, startPoint y: 263, endPoint x: 674, endPoint y: 253, distance: 148.2
drag, startPoint x: 571, startPoint y: 214, endPoint x: 694, endPoint y: 240, distance: 126.8
drag, startPoint x: 96, startPoint y: 184, endPoint x: 85, endPoint y: 182, distance: 11.3
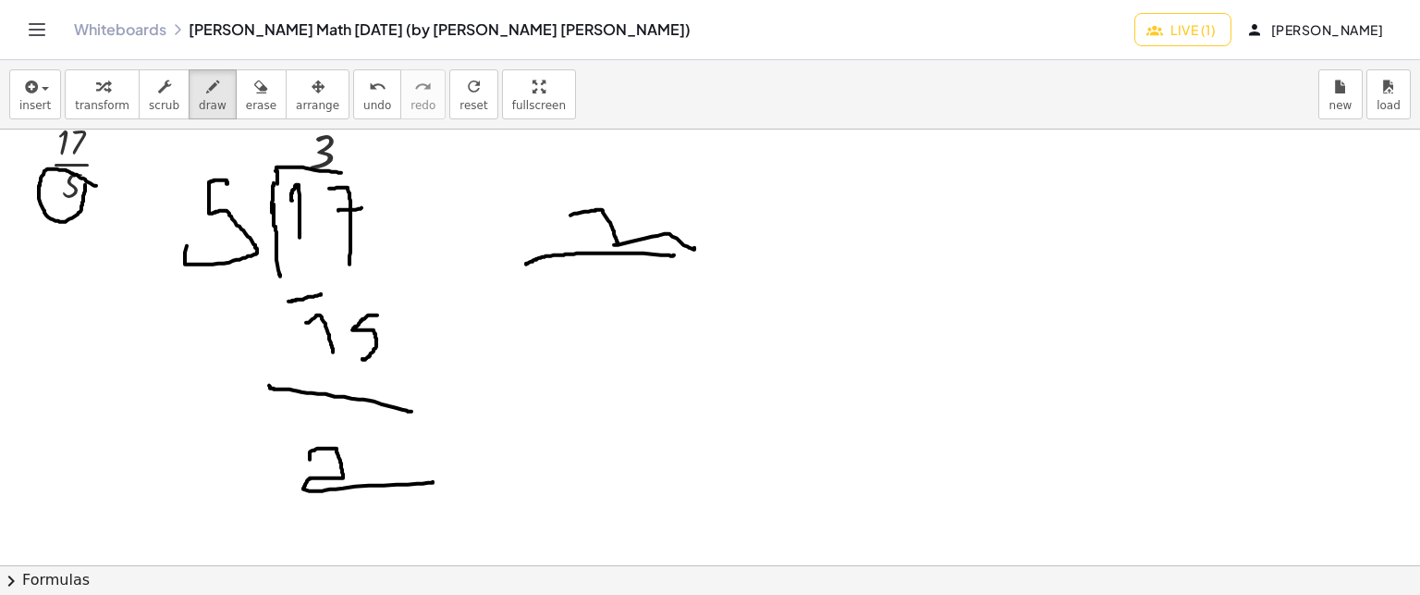
click at [363, 106] on span "undo" at bounding box center [377, 105] width 28 height 13
drag, startPoint x: 603, startPoint y: 285, endPoint x: 547, endPoint y: 351, distance: 86.7
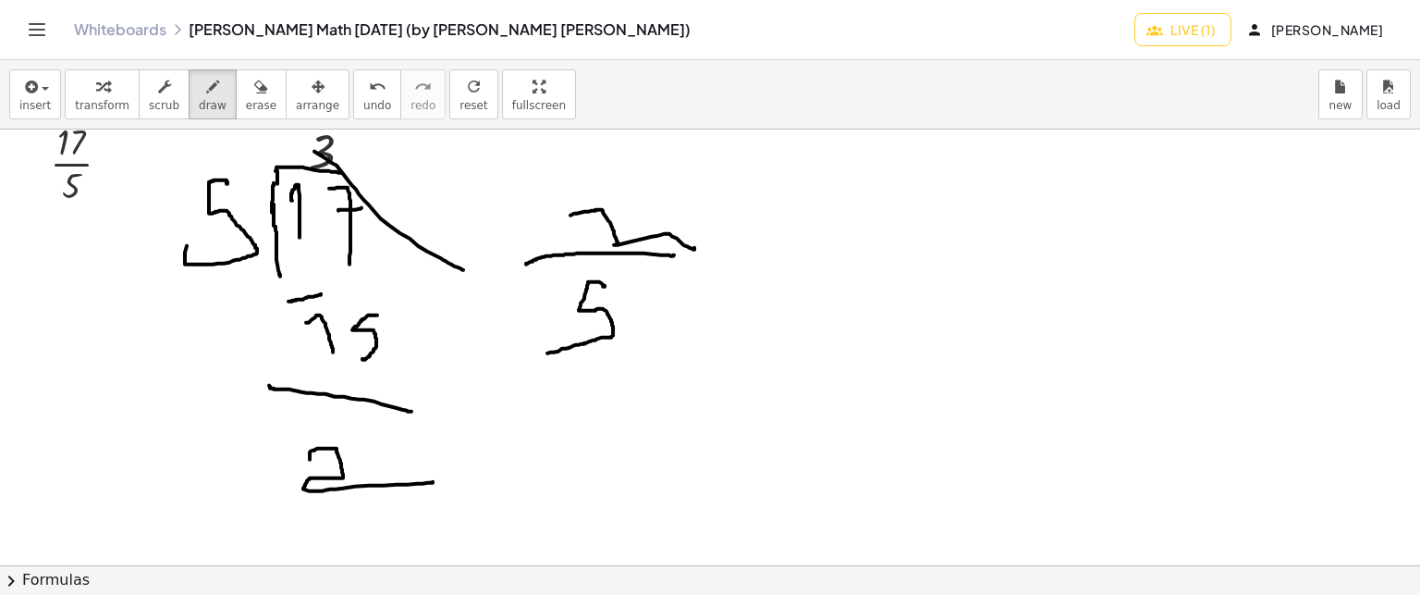
drag, startPoint x: 326, startPoint y: 157, endPoint x: 464, endPoint y: 268, distance: 176.9
click at [369, 80] on icon "undo" at bounding box center [378, 87] width 18 height 22
drag, startPoint x: 436, startPoint y: 254, endPoint x: 444, endPoint y: 310, distance: 56.0
